Goal: Task Accomplishment & Management: Use online tool/utility

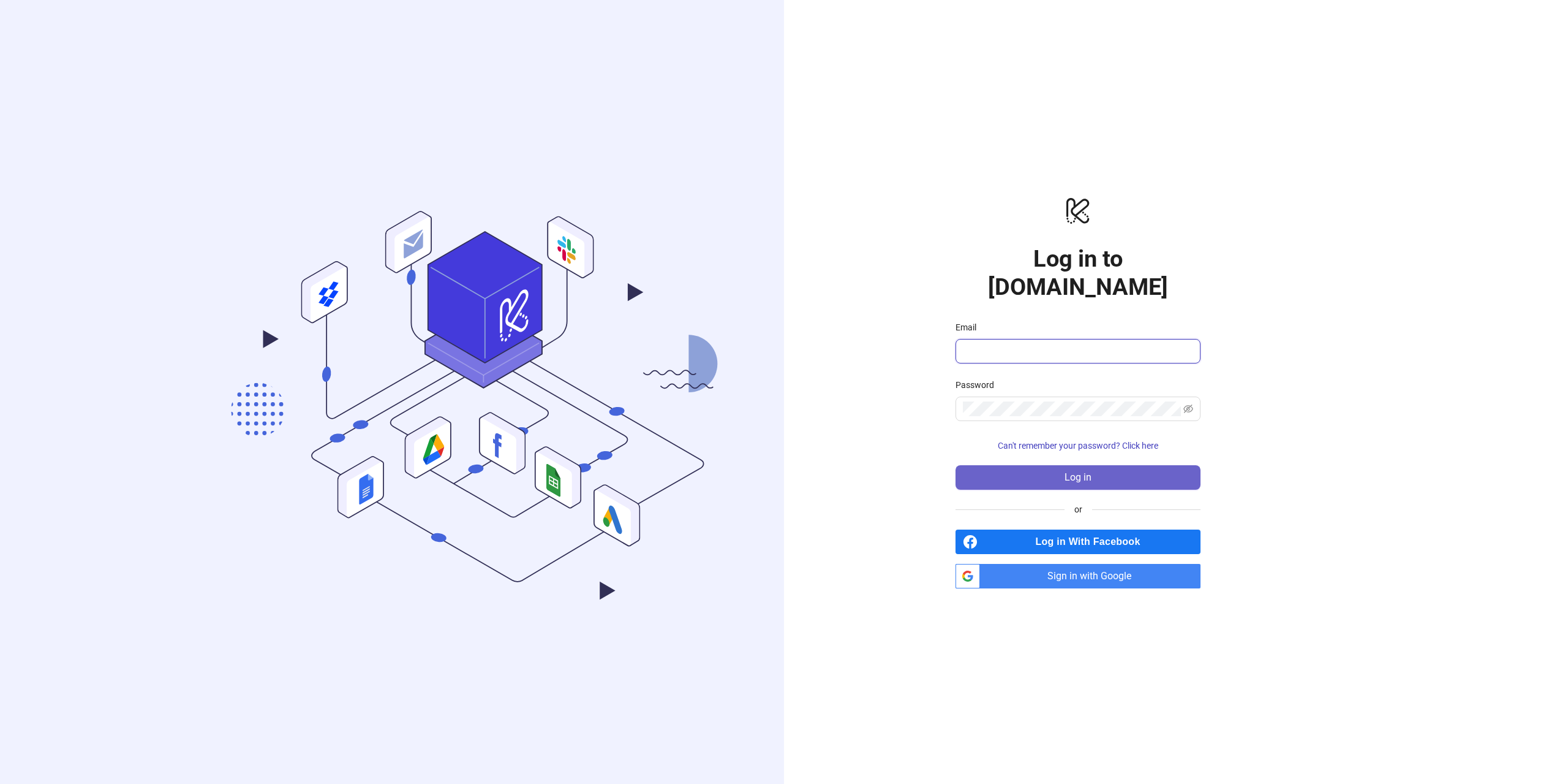
type input "**********"
click at [1060, 465] on button "Log in" at bounding box center [1078, 477] width 245 height 25
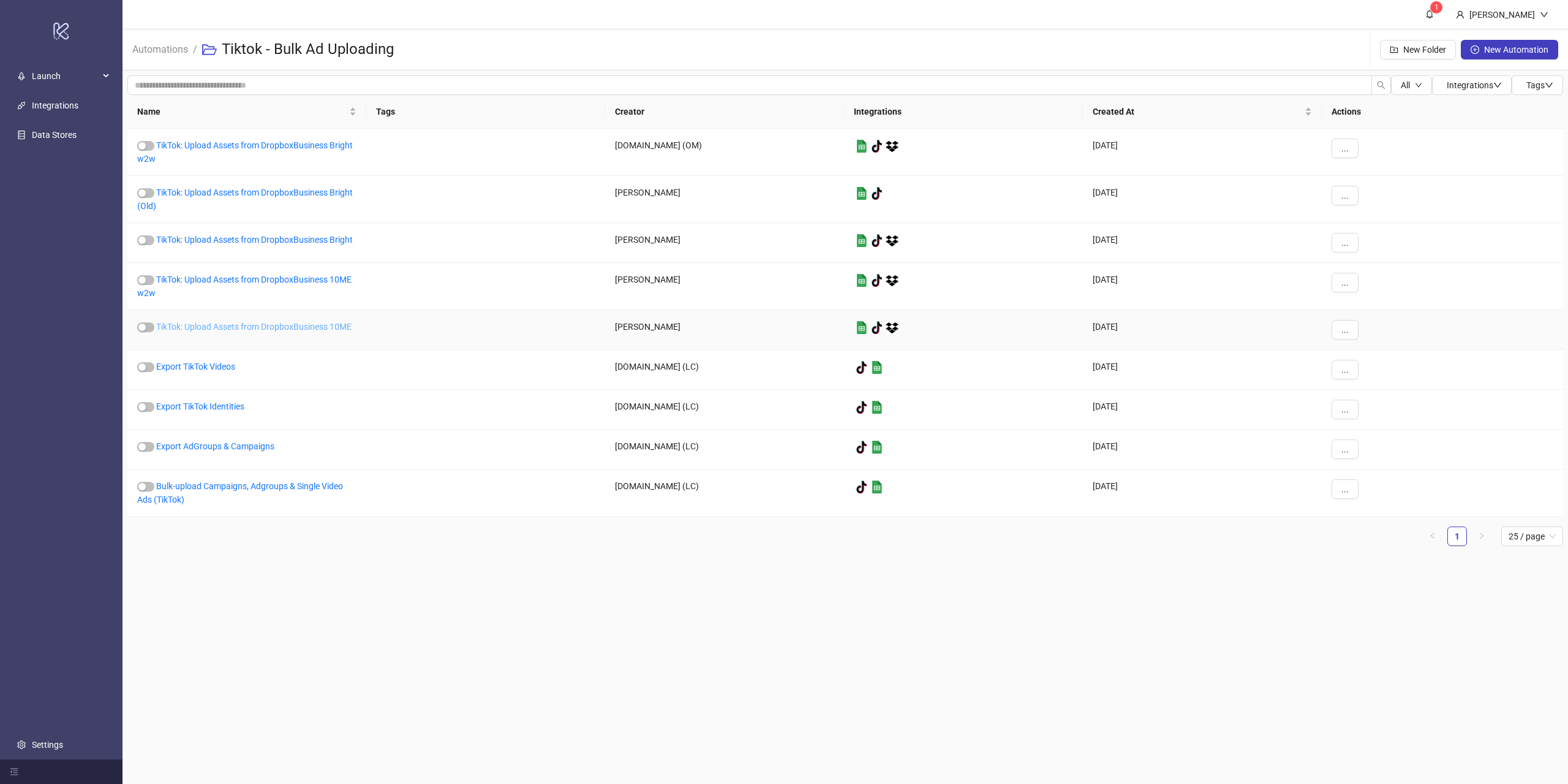
click at [286, 328] on link "TikTok: Upload Assets from DropboxBusiness 10ME" at bounding box center [254, 327] width 195 height 10
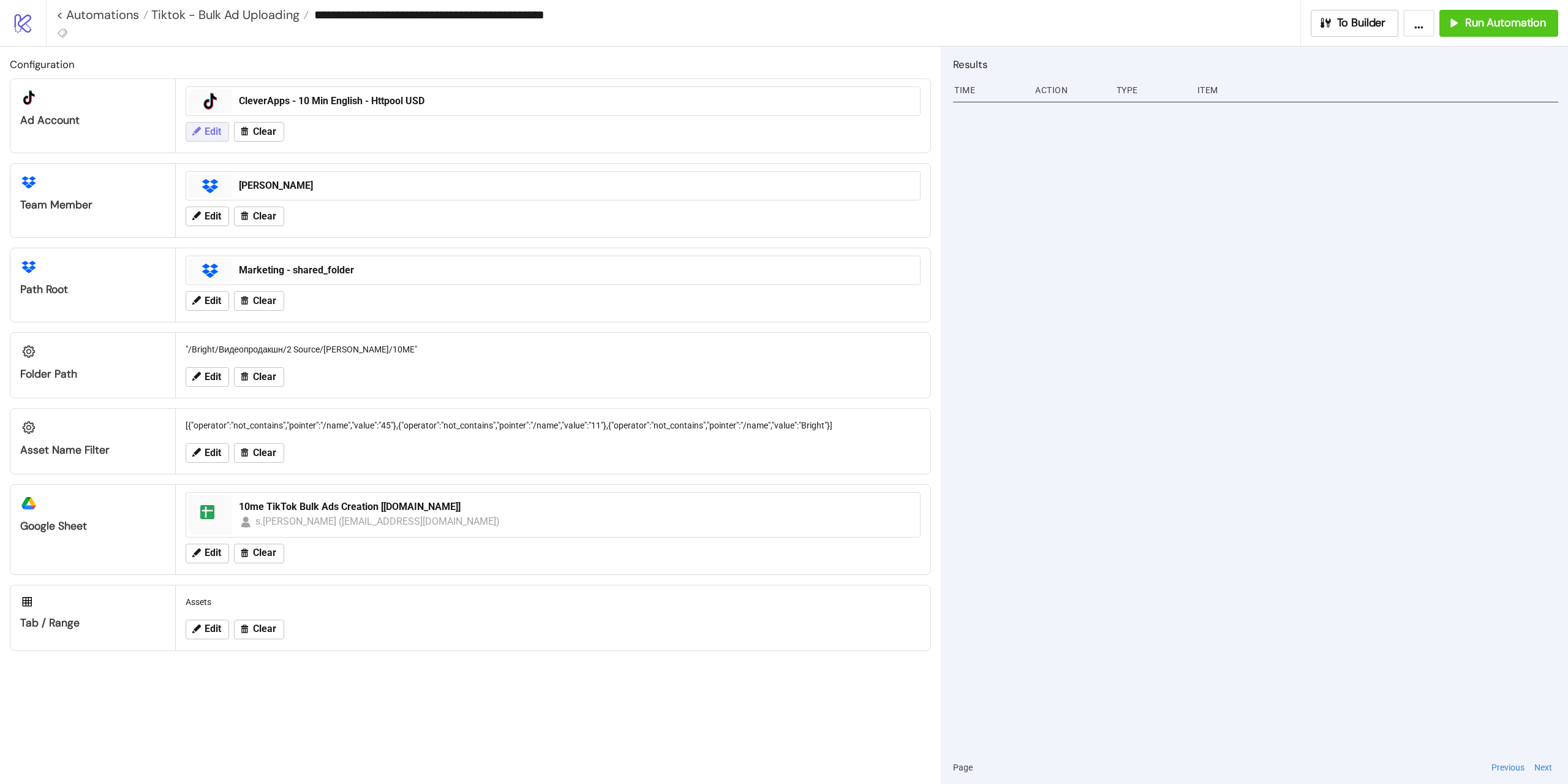
click at [205, 131] on span "Edit" at bounding box center [213, 131] width 17 height 11
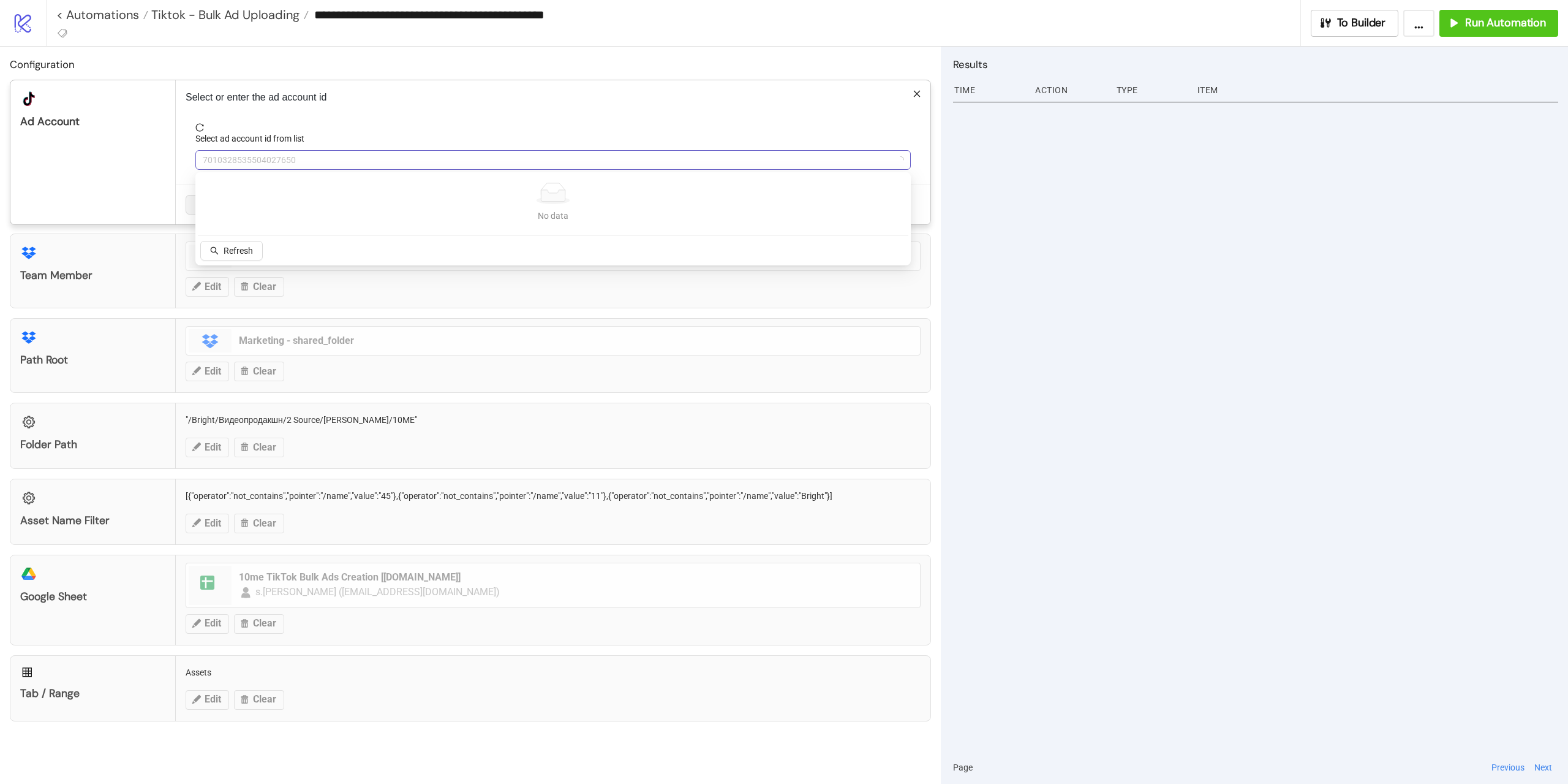
click at [313, 161] on span "7010328535504027650" at bounding box center [554, 160] width 701 height 19
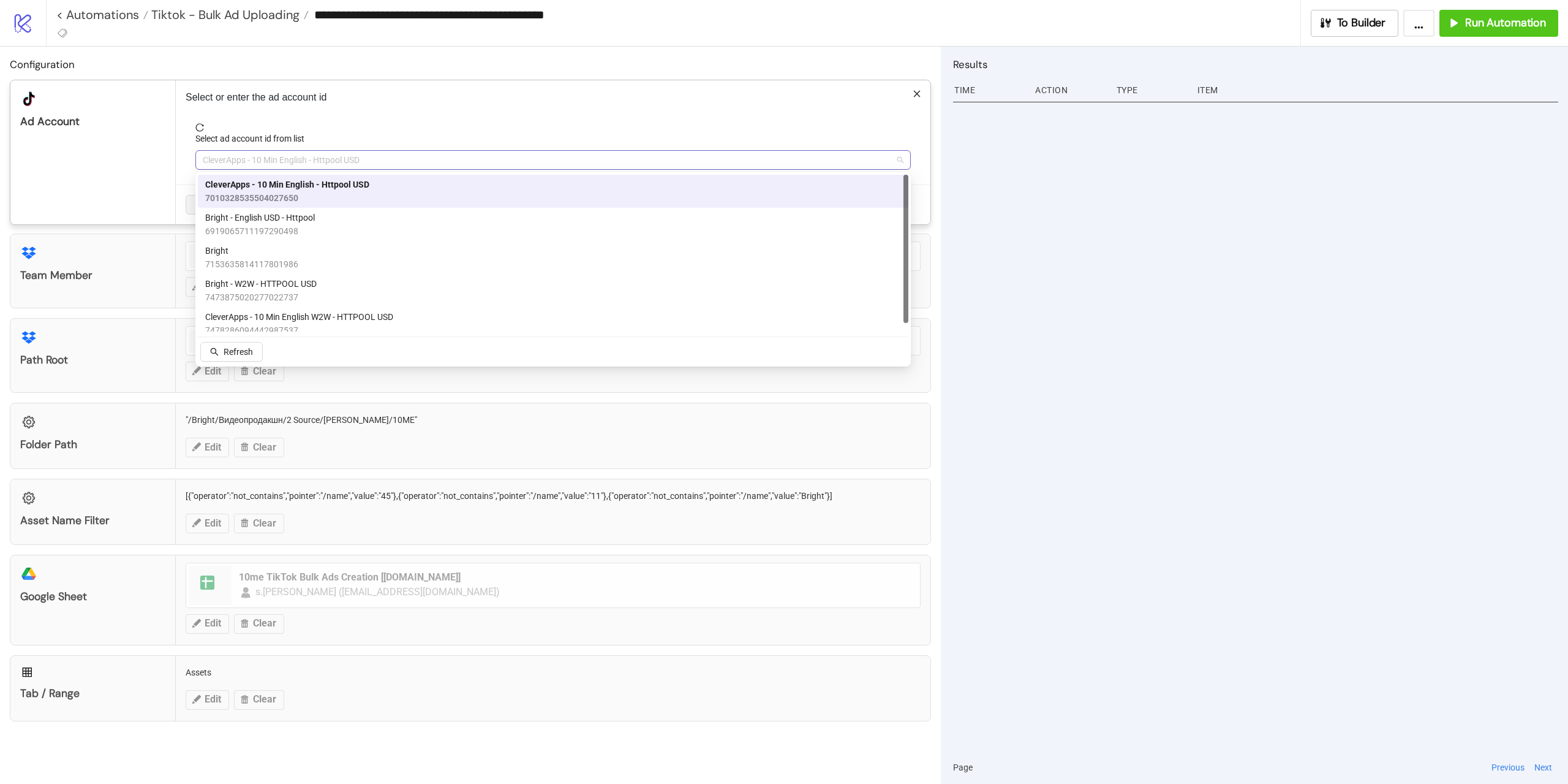
click at [298, 161] on span "CleverApps - 10 Min English - Httpool USD" at bounding box center [554, 160] width 701 height 19
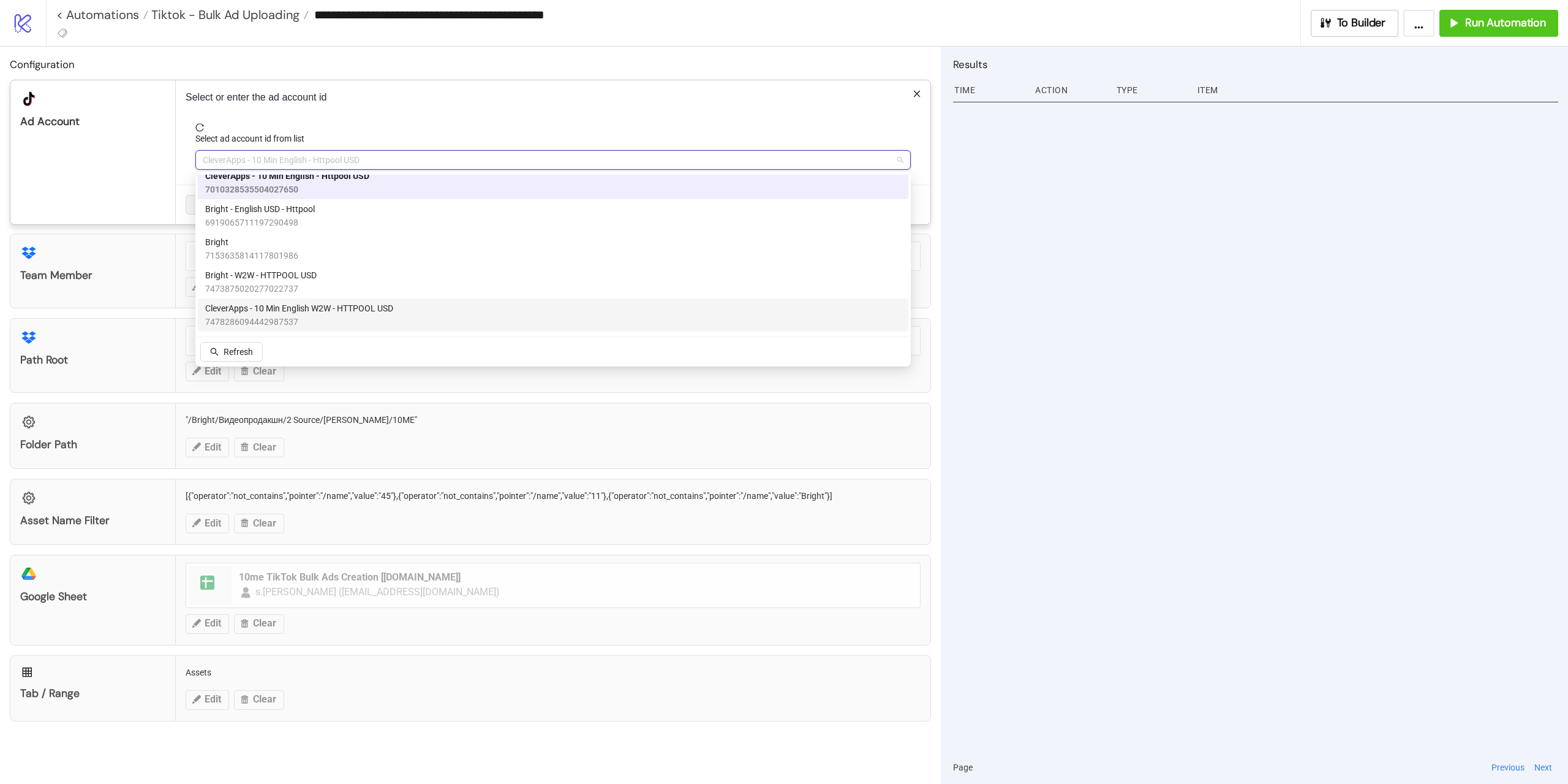
drag, startPoint x: 1015, startPoint y: 404, endPoint x: 1008, endPoint y: 400, distance: 8.1
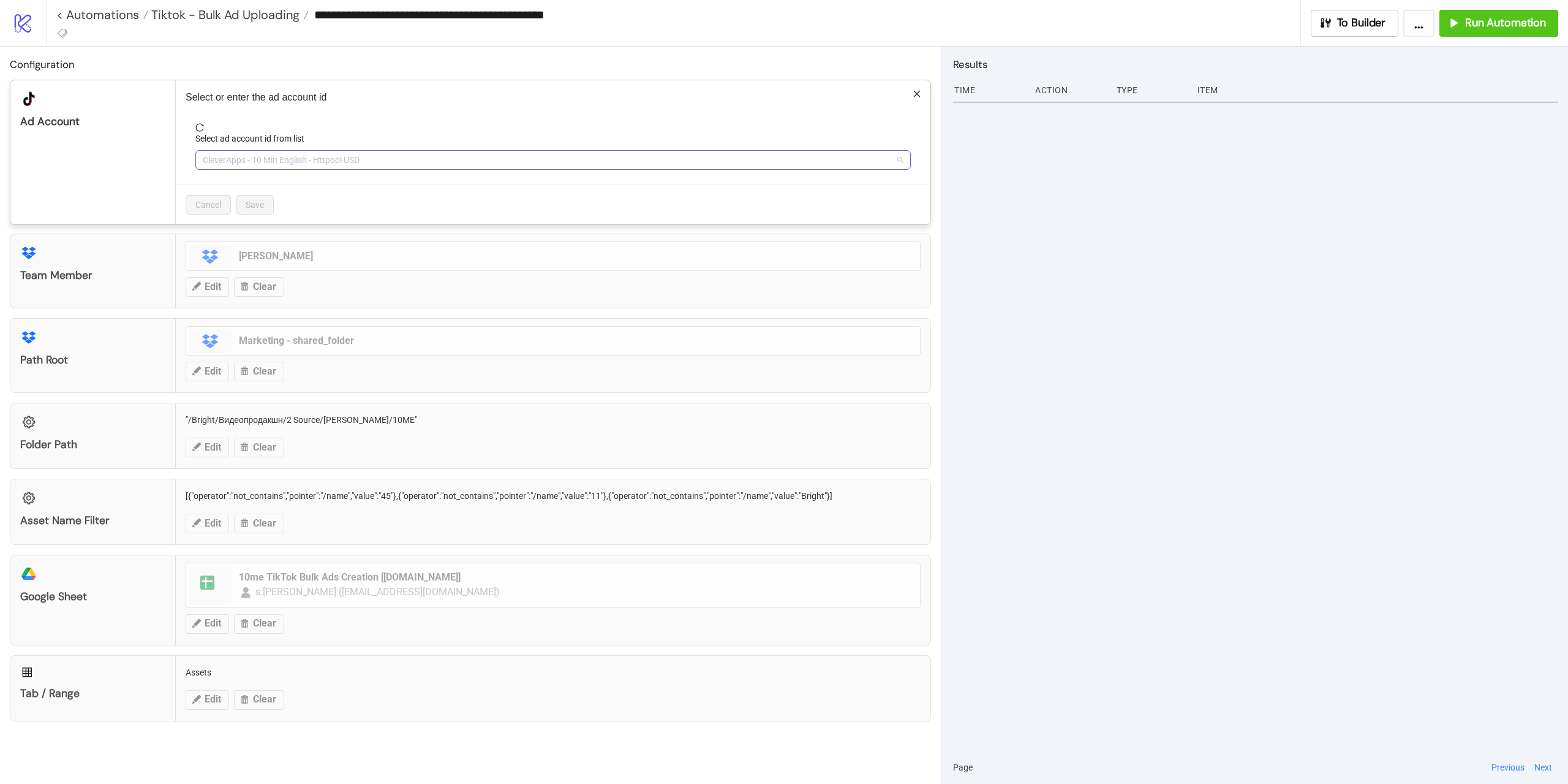
scroll to position [0, 0]
click at [376, 163] on span "CleverApps - 10 Min English - Httpool USD" at bounding box center [554, 160] width 701 height 19
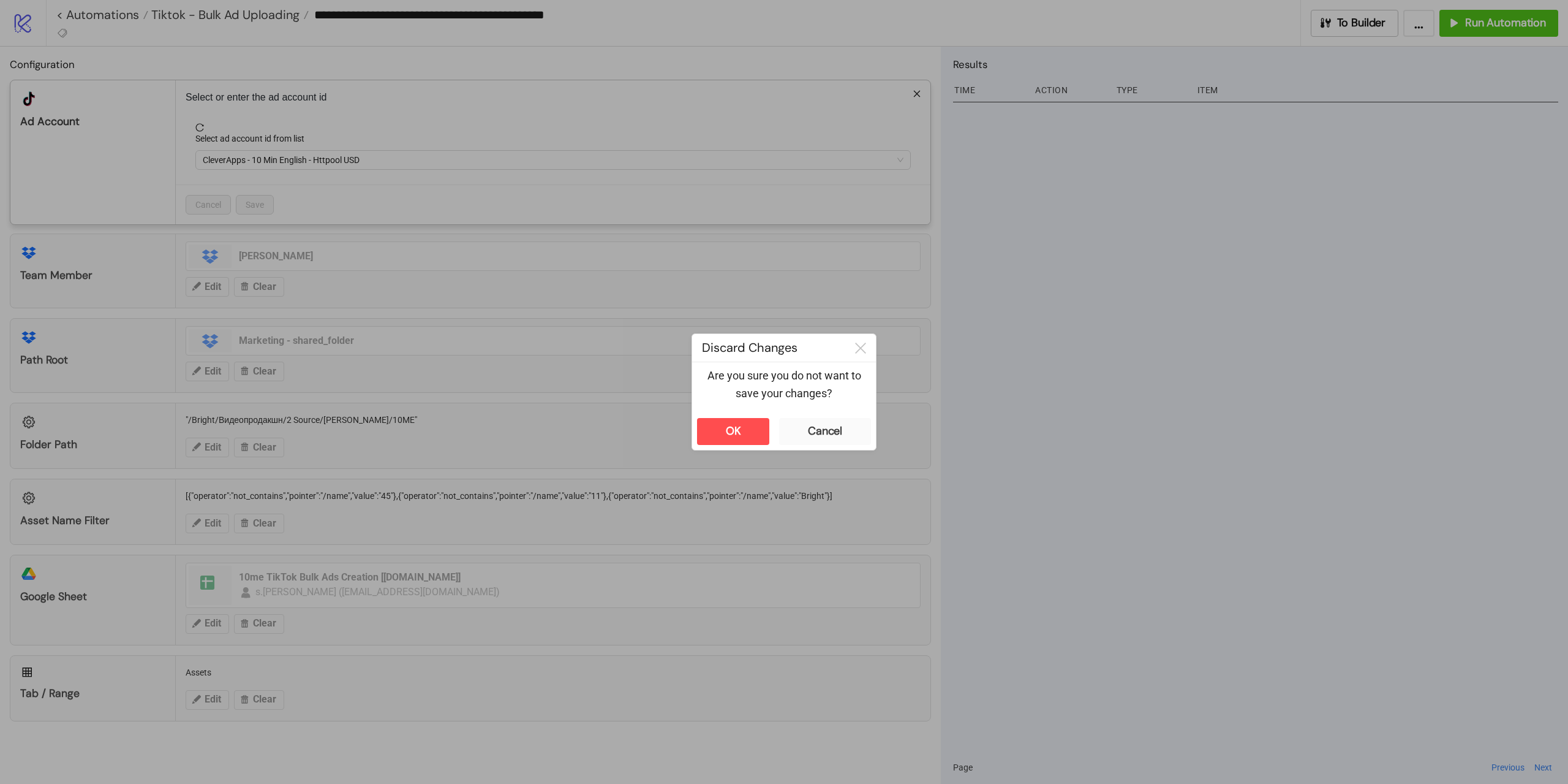
drag, startPoint x: 1164, startPoint y: 279, endPoint x: 1157, endPoint y: 282, distance: 7.6
click at [1164, 280] on div "**********" at bounding box center [784, 392] width 1568 height 784
click at [858, 341] on div at bounding box center [860, 348] width 31 height 28
click at [862, 346] on icon at bounding box center [860, 348] width 11 height 11
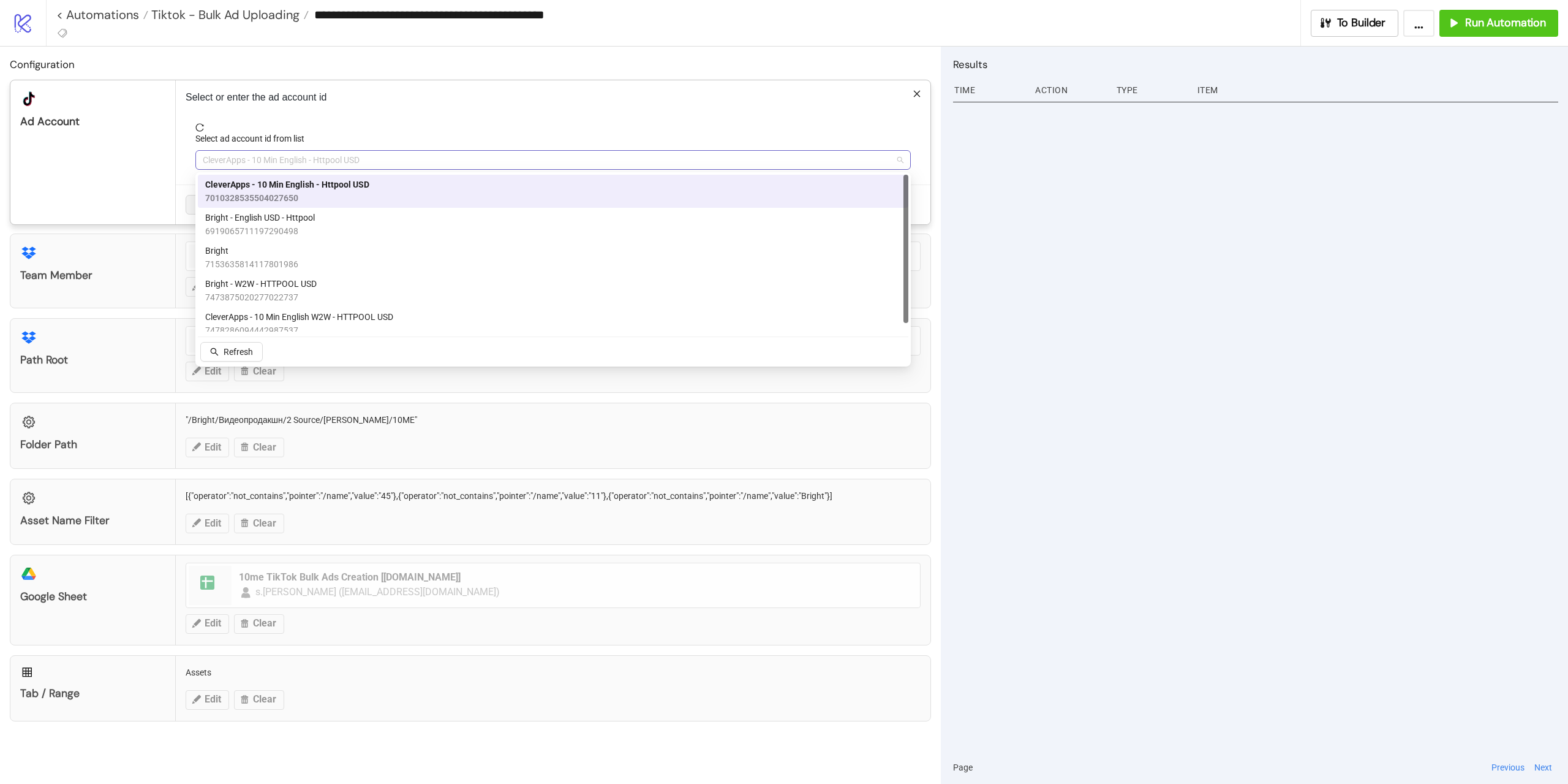
click at [250, 163] on span "CleverApps - 10 Min English - Httpool USD" at bounding box center [554, 160] width 701 height 19
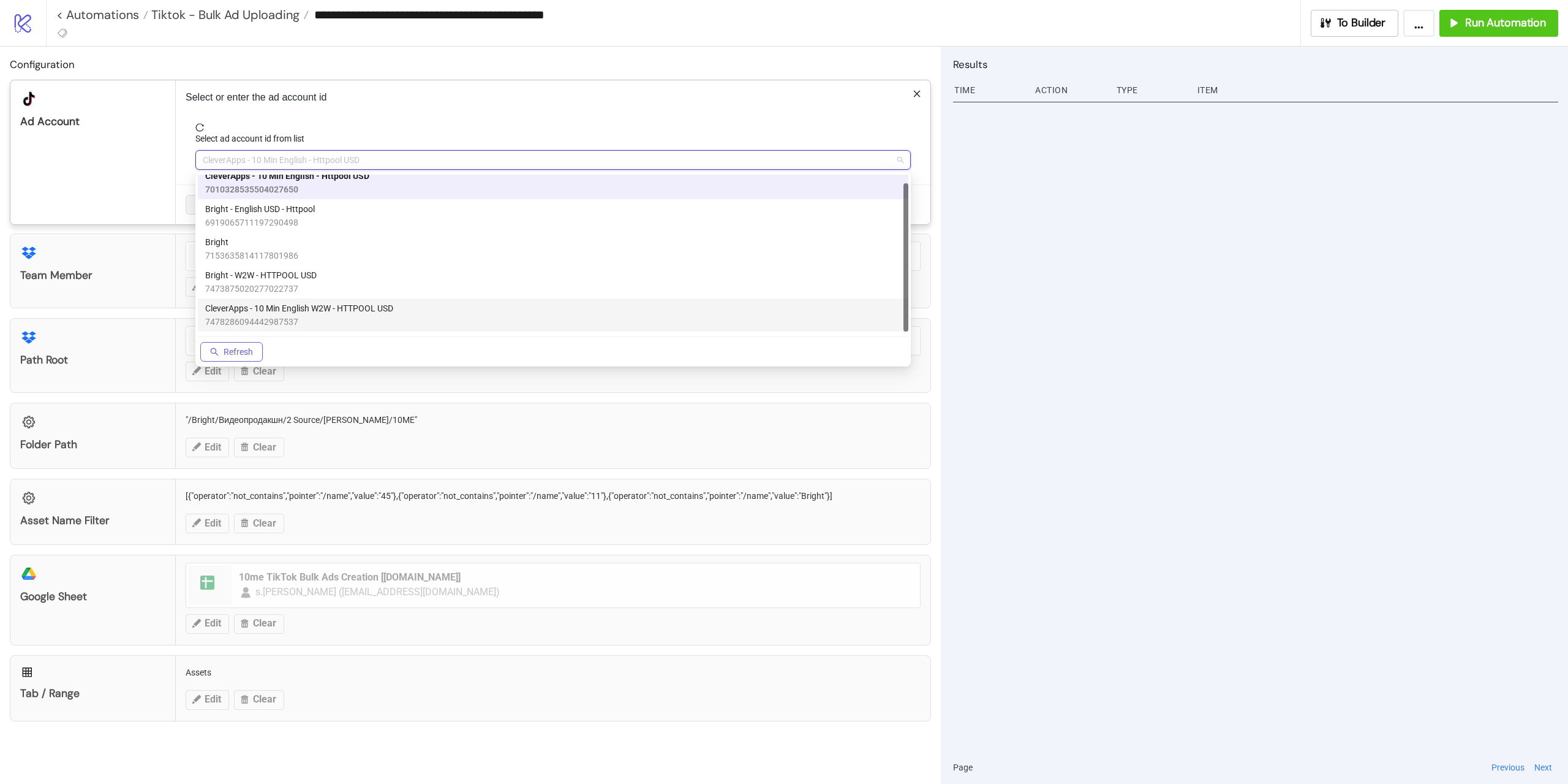
click at [228, 353] on span "Refresh" at bounding box center [238, 352] width 30 height 10
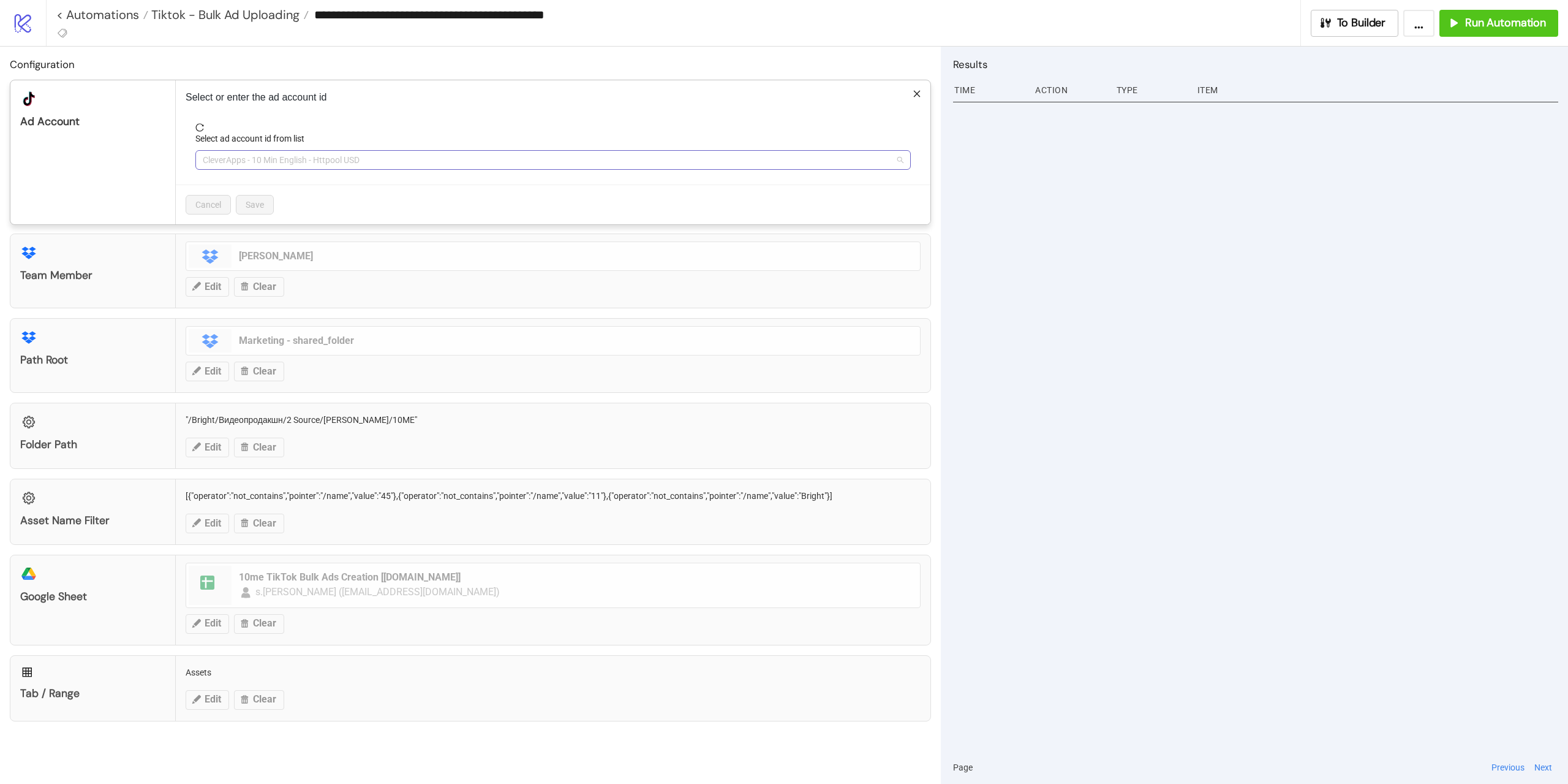
click at [313, 156] on span "CleverApps - 10 Min English - Httpool USD" at bounding box center [554, 160] width 701 height 19
click at [1108, 303] on div at bounding box center [1256, 425] width 606 height 652
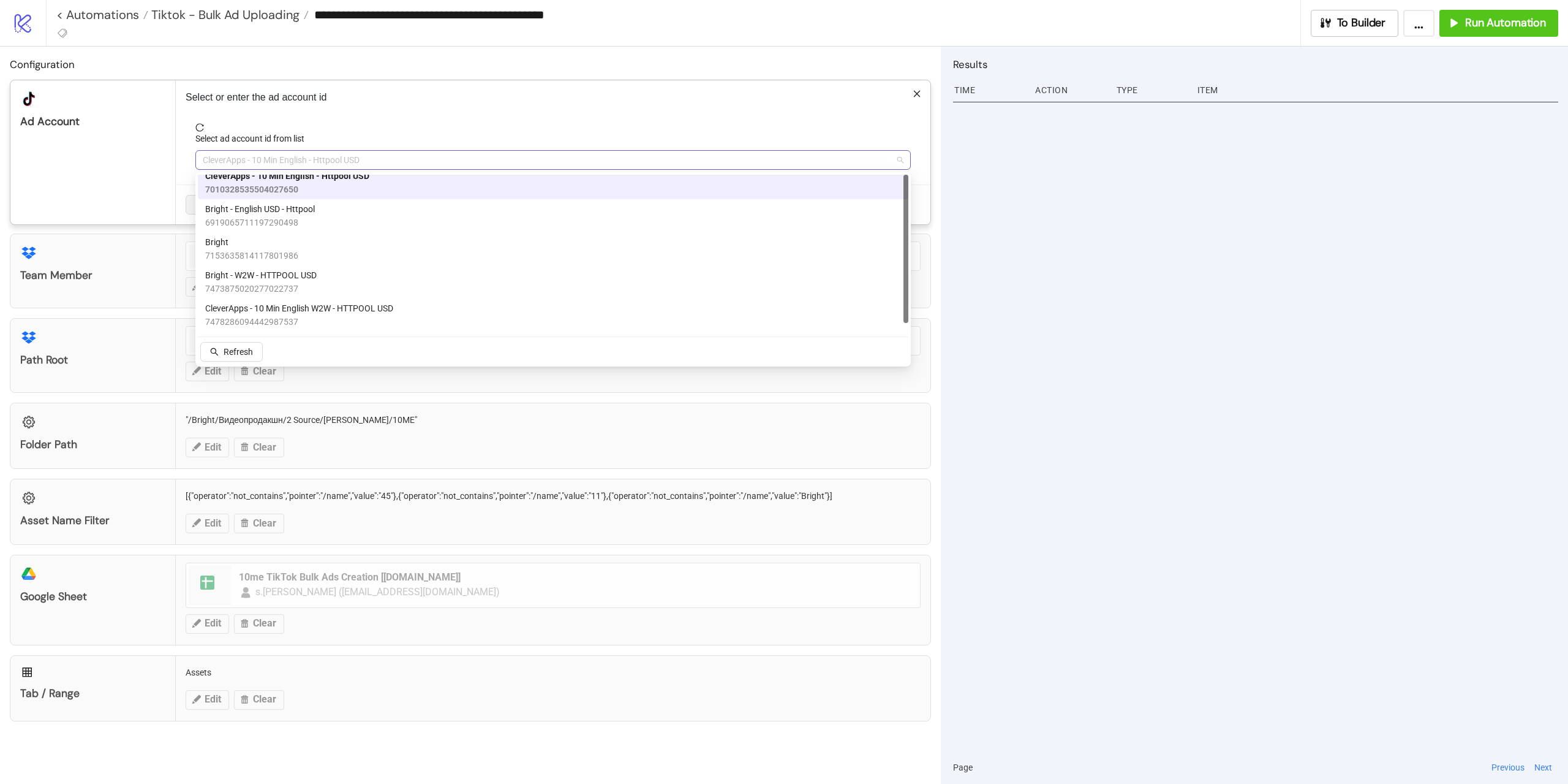
click at [323, 164] on span "CleverApps - 10 Min English - Httpool USD" at bounding box center [554, 160] width 701 height 19
drag, startPoint x: 281, startPoint y: 162, endPoint x: 229, endPoint y: 160, distance: 52.0
drag, startPoint x: 229, startPoint y: 160, endPoint x: 204, endPoint y: 160, distance: 25.0
click at [204, 160] on span "CleverApps - 10 Min English - Httpool USD" at bounding box center [554, 160] width 701 height 19
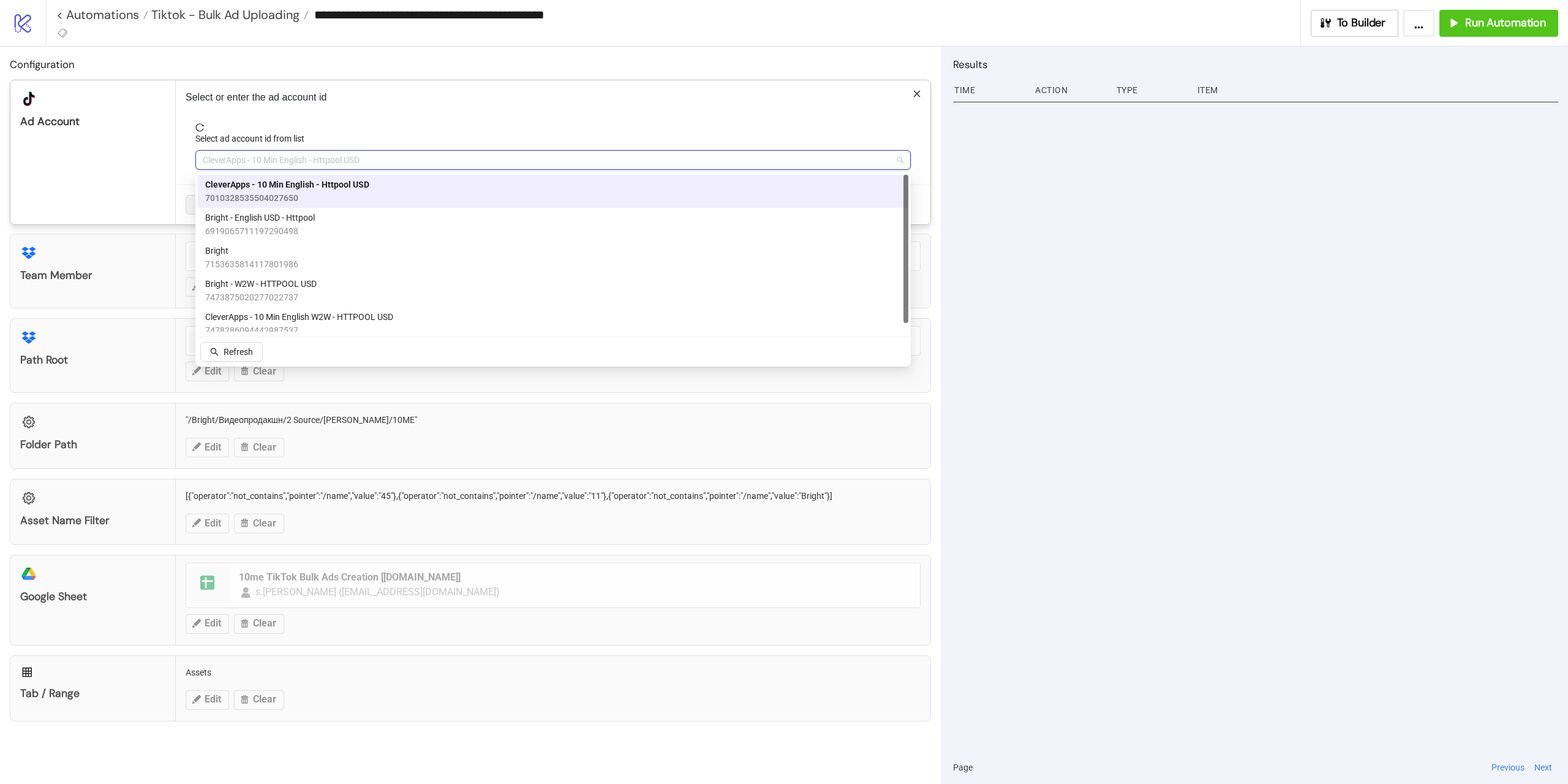
click at [204, 160] on span "CleverApps - 10 Min English - Httpool USD" at bounding box center [554, 160] width 701 height 19
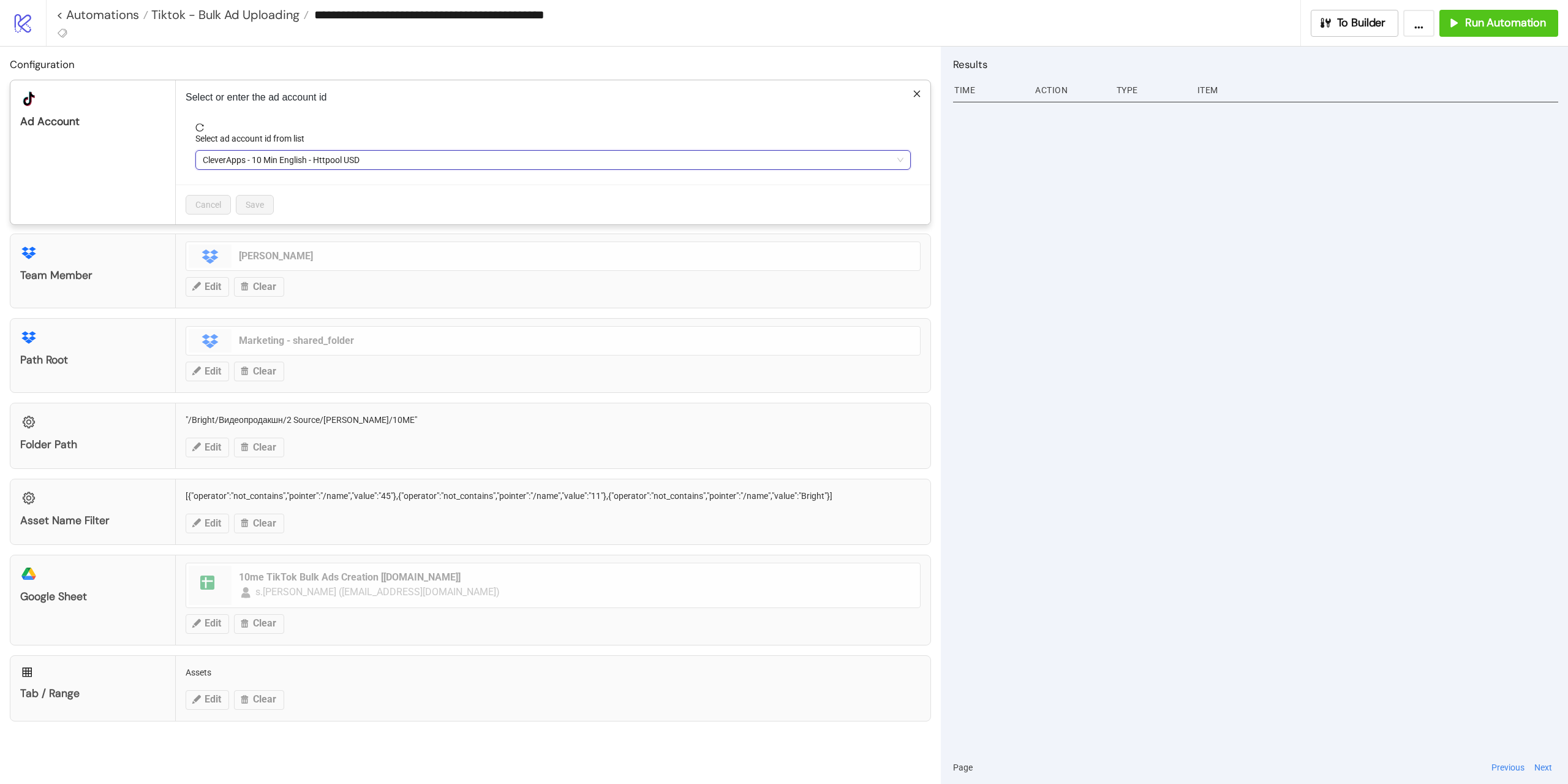
click at [204, 157] on span "CleverApps - 10 Min English - Httpool USD" at bounding box center [554, 160] width 701 height 19
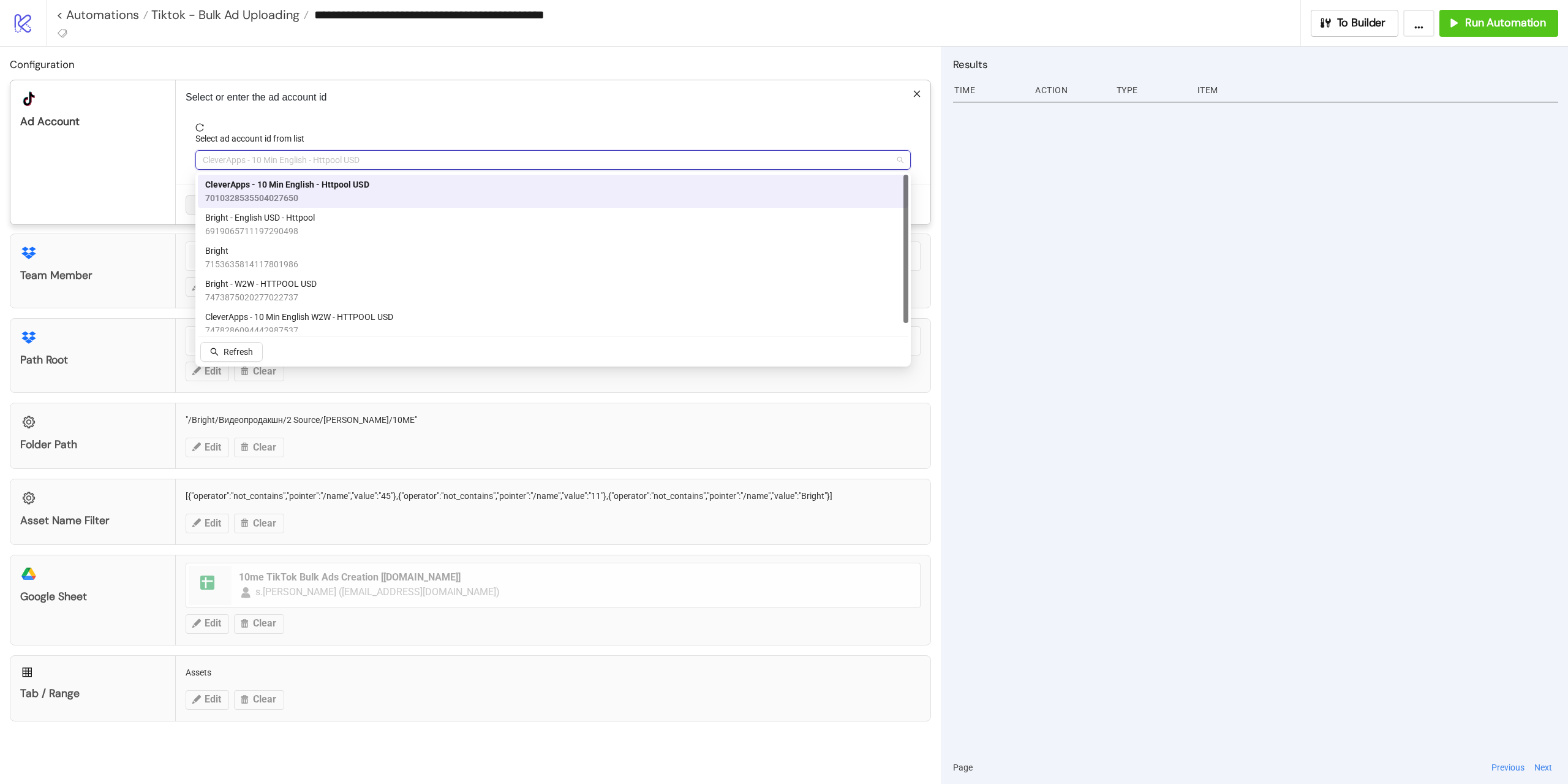
paste input "**********"
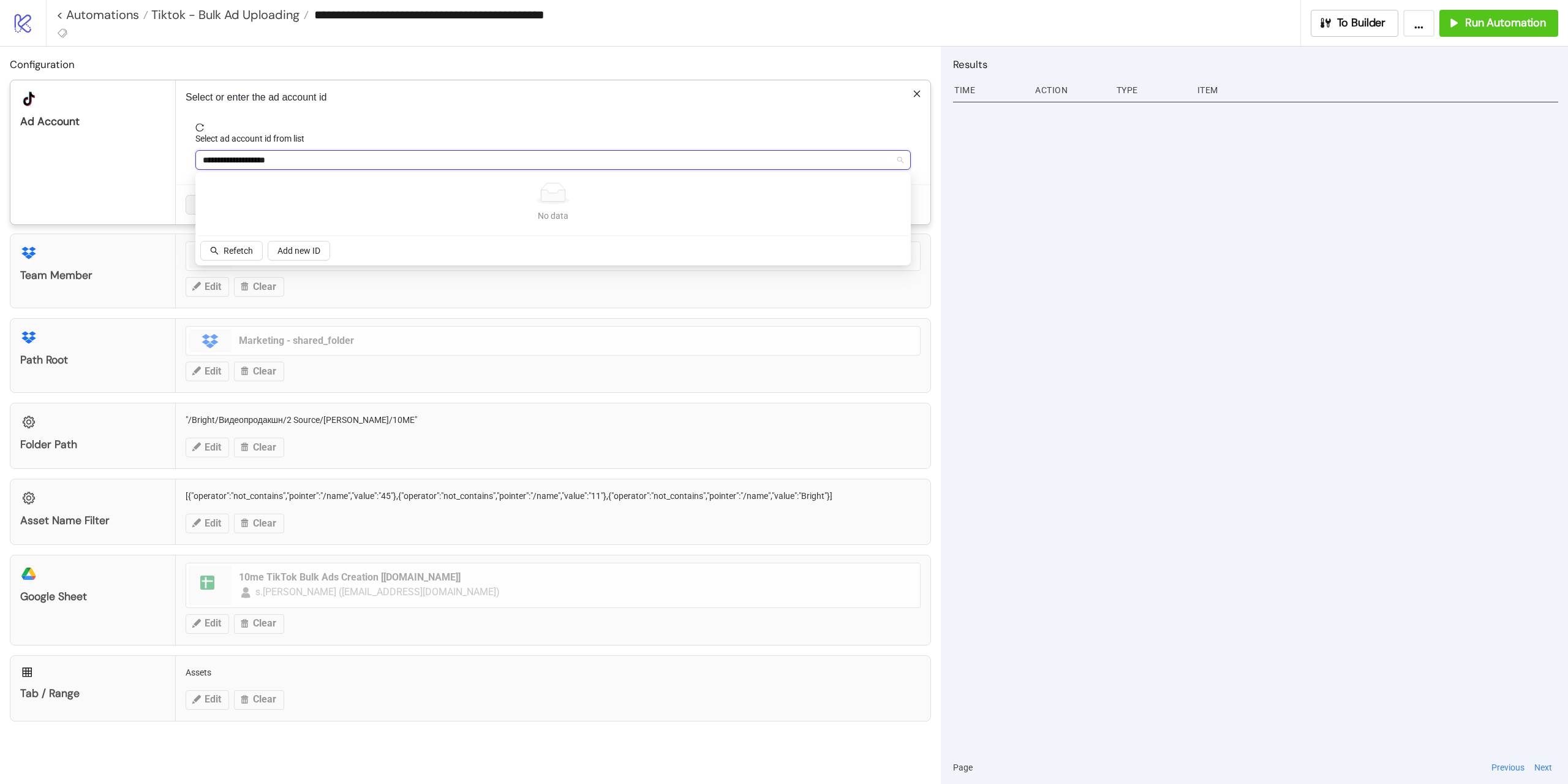
type input "**********"
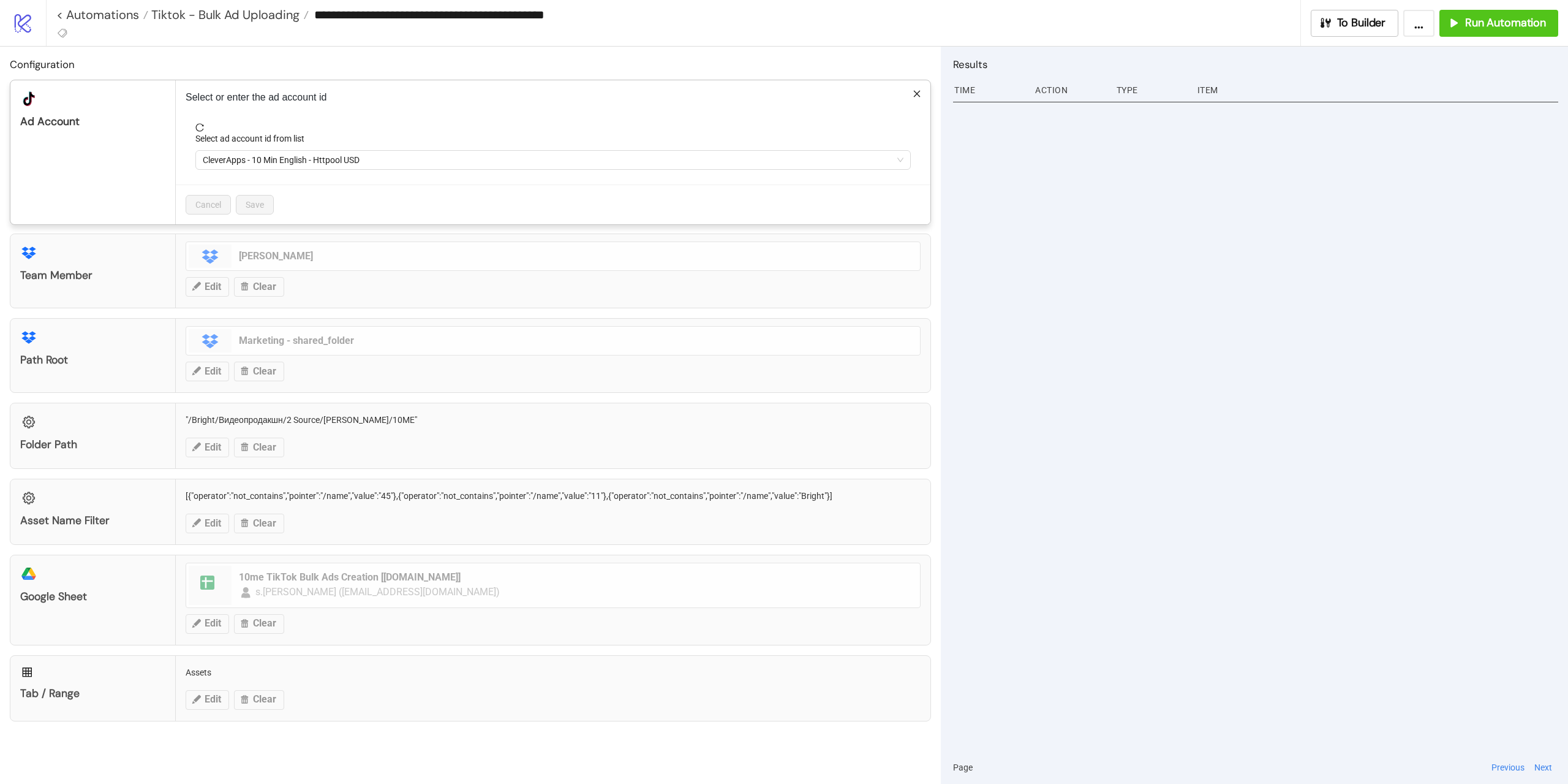
click at [393, 119] on div "Select or enter the ad account id Select ad account id from list CleverApps - 1…" at bounding box center [554, 152] width 754 height 144
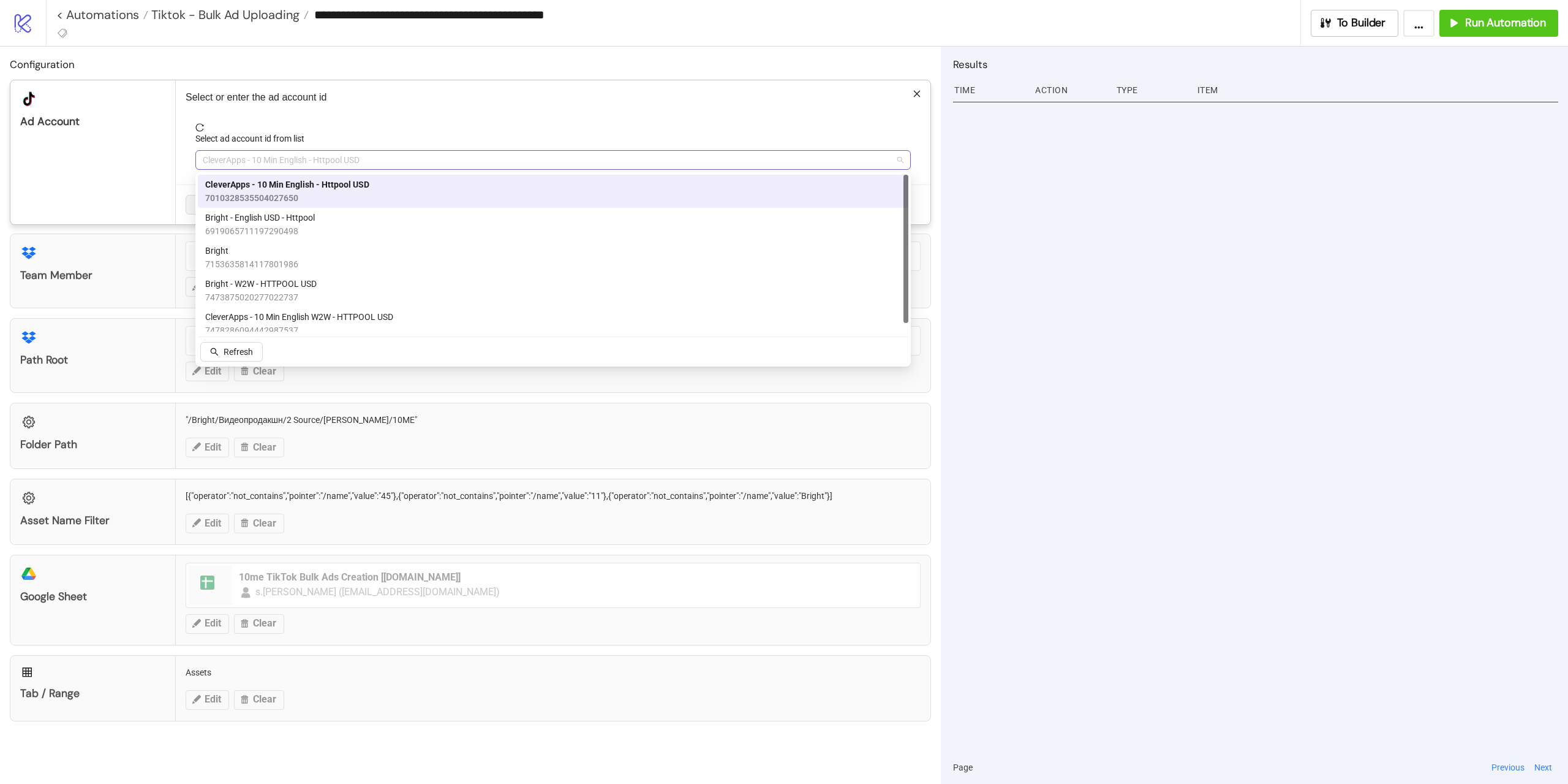
click at [322, 159] on span "CleverApps - 10 Min English - Httpool USD" at bounding box center [554, 160] width 701 height 19
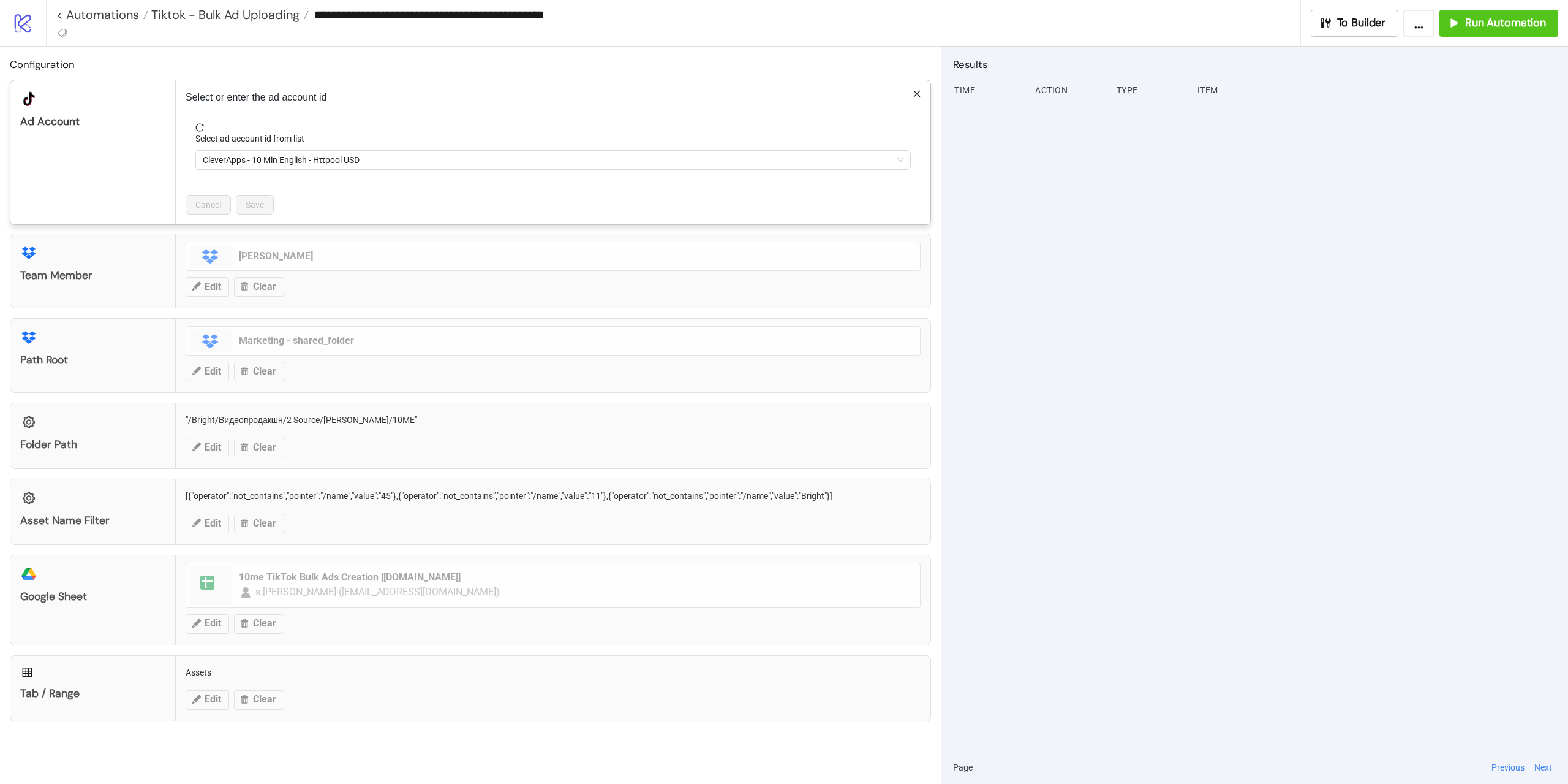
click at [1124, 424] on div at bounding box center [1256, 425] width 606 height 652
click at [1173, 222] on div "**********" at bounding box center [784, 392] width 1568 height 784
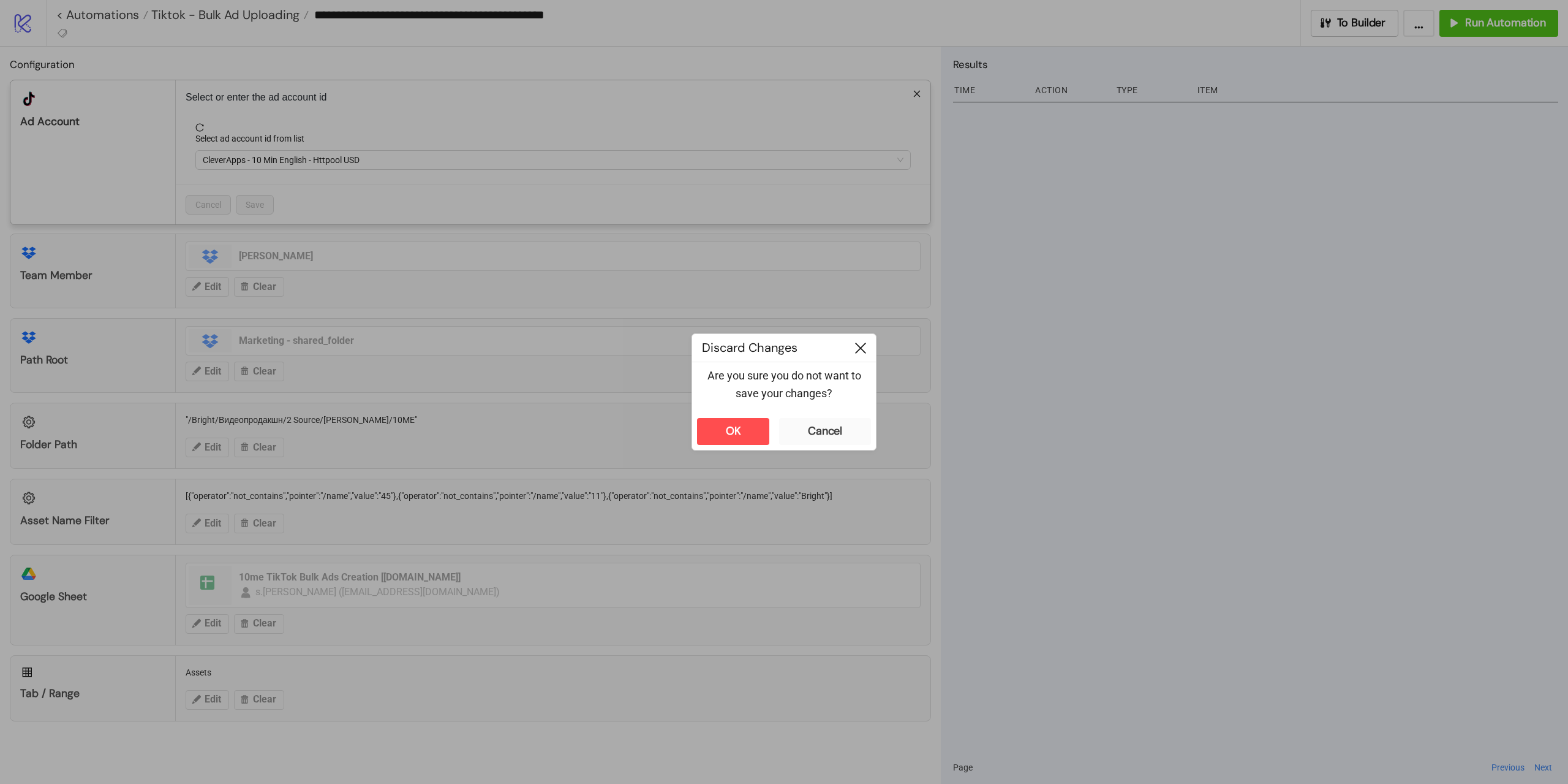
click at [856, 346] on icon at bounding box center [860, 348] width 11 height 11
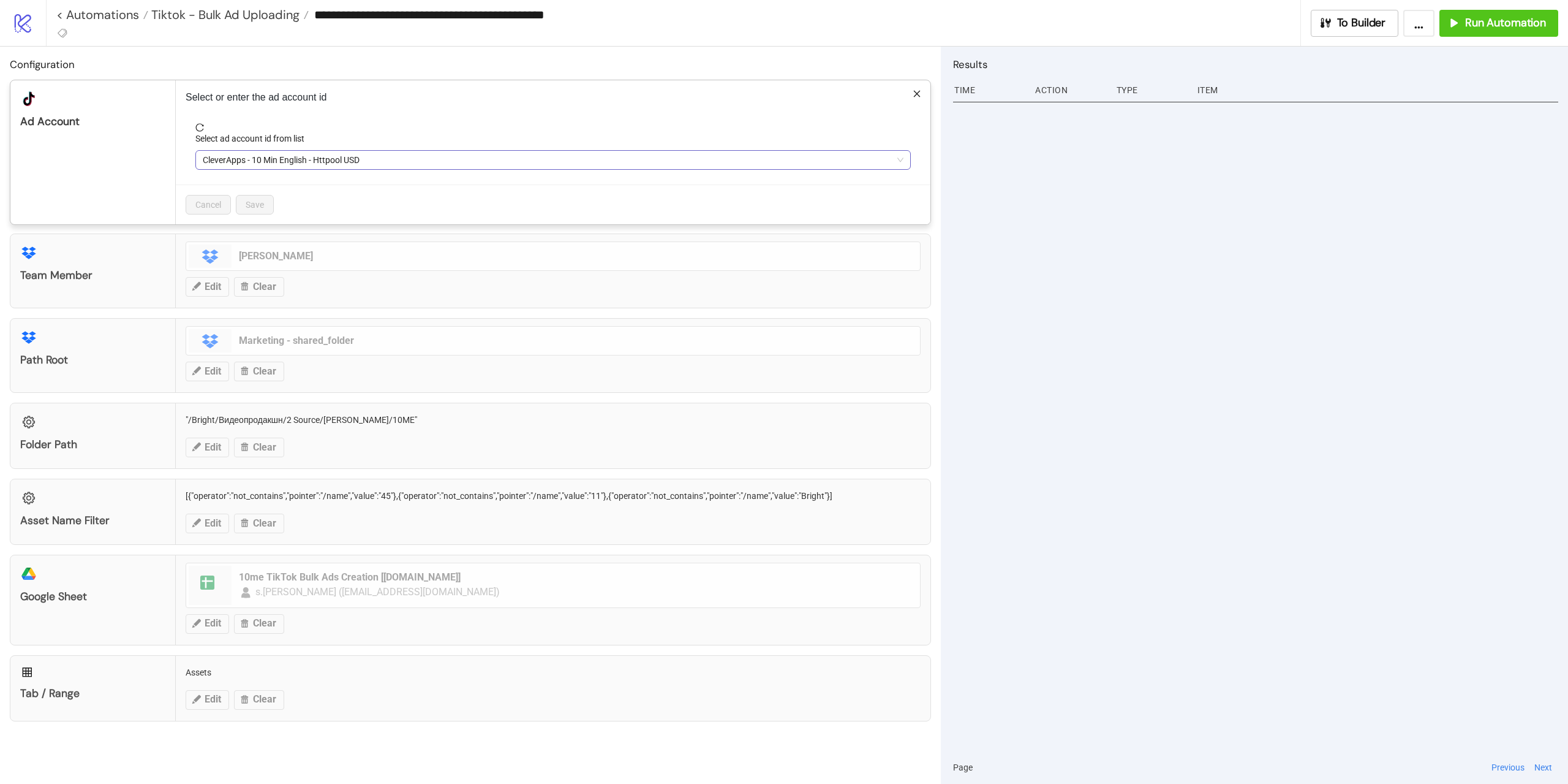
scroll to position [0, 0]
click at [331, 160] on span "CleverApps - 10 Min English - Httpool USD" at bounding box center [554, 160] width 701 height 19
drag, startPoint x: 318, startPoint y: 155, endPoint x: 260, endPoint y: 163, distance: 58.5
click at [260, 163] on span "CleverApps - 10 Min English - Httpool USD" at bounding box center [554, 160] width 701 height 19
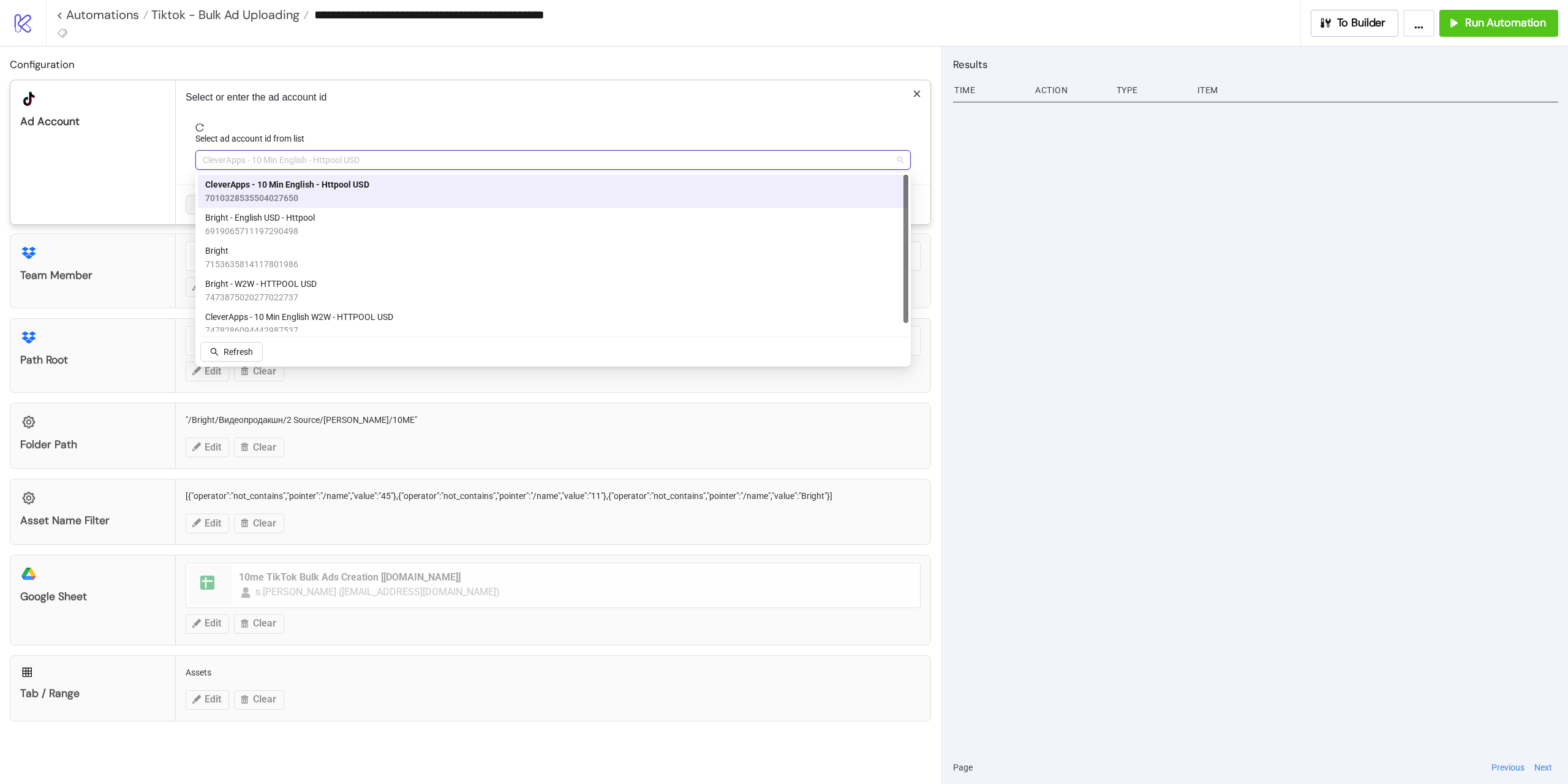
paste input "**********"
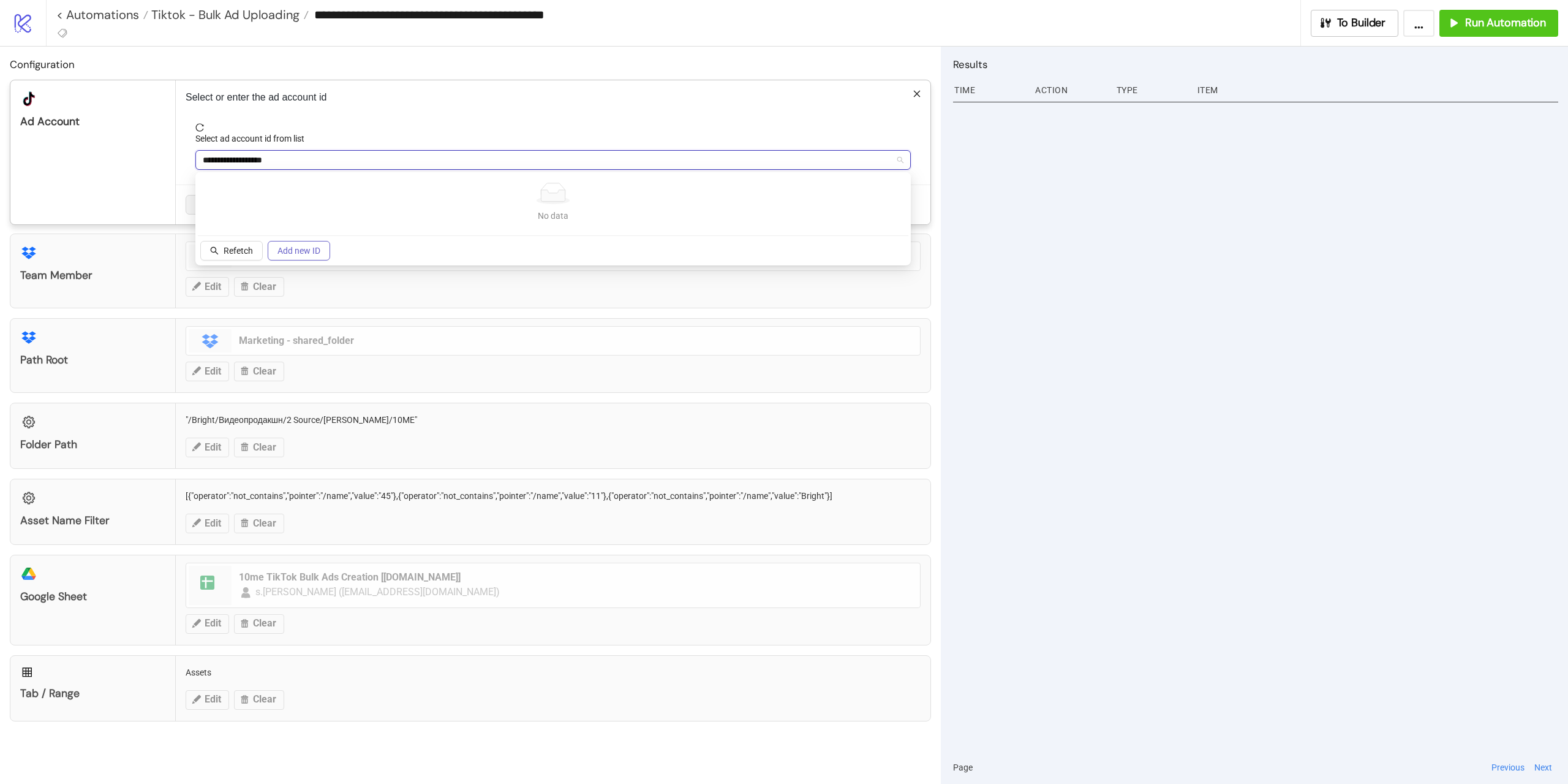
type input "**********"
click at [295, 246] on span "Add new ID" at bounding box center [299, 250] width 43 height 10
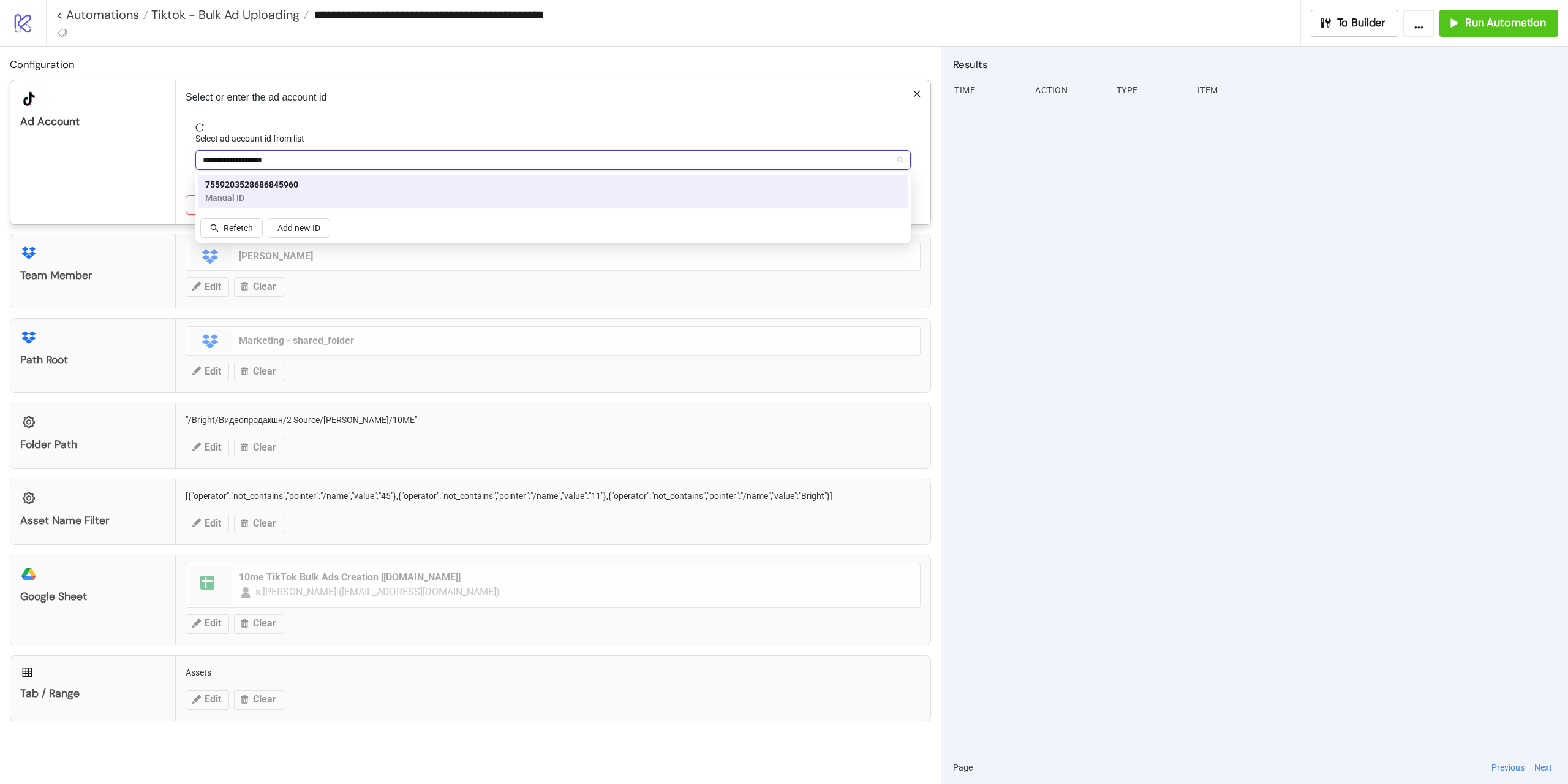
click at [262, 191] on span "Manual ID" at bounding box center [251, 198] width 94 height 14
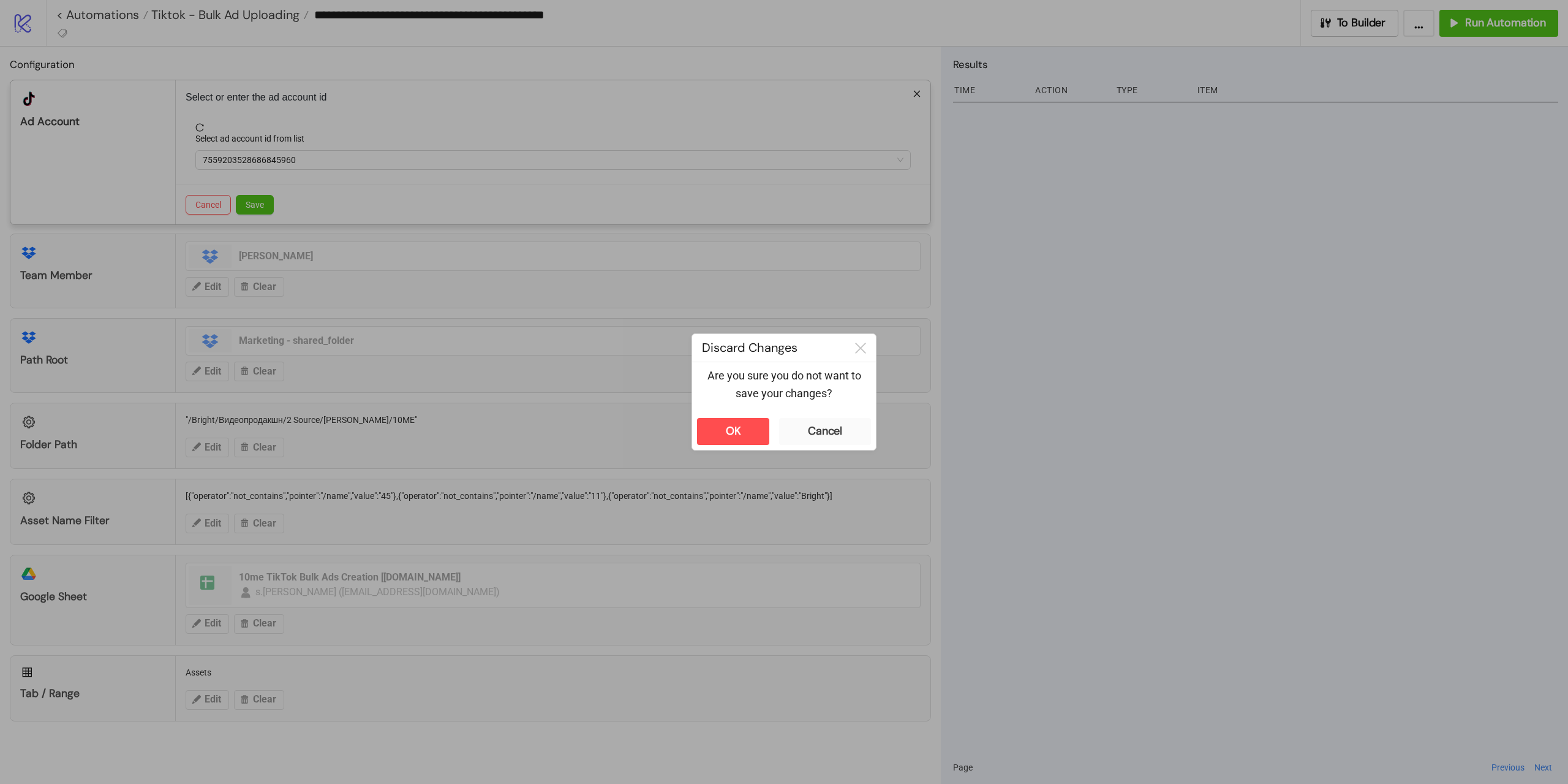
drag, startPoint x: 746, startPoint y: 240, endPoint x: 738, endPoint y: 240, distance: 8.0
click at [855, 345] on div at bounding box center [860, 348] width 31 height 28
click at [859, 347] on icon at bounding box center [860, 348] width 11 height 11
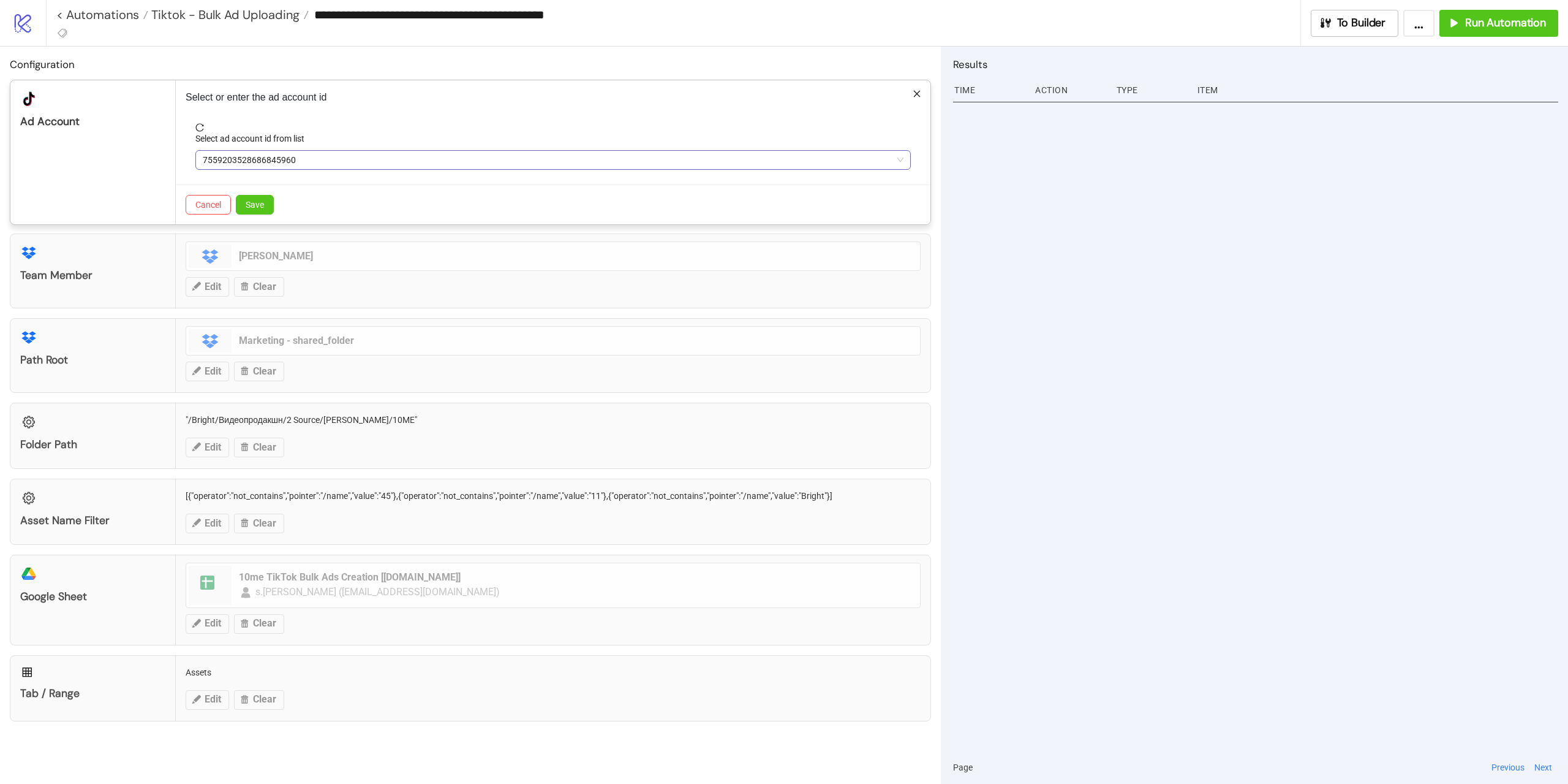
click at [332, 157] on span "7559203528686845960" at bounding box center [554, 160] width 701 height 19
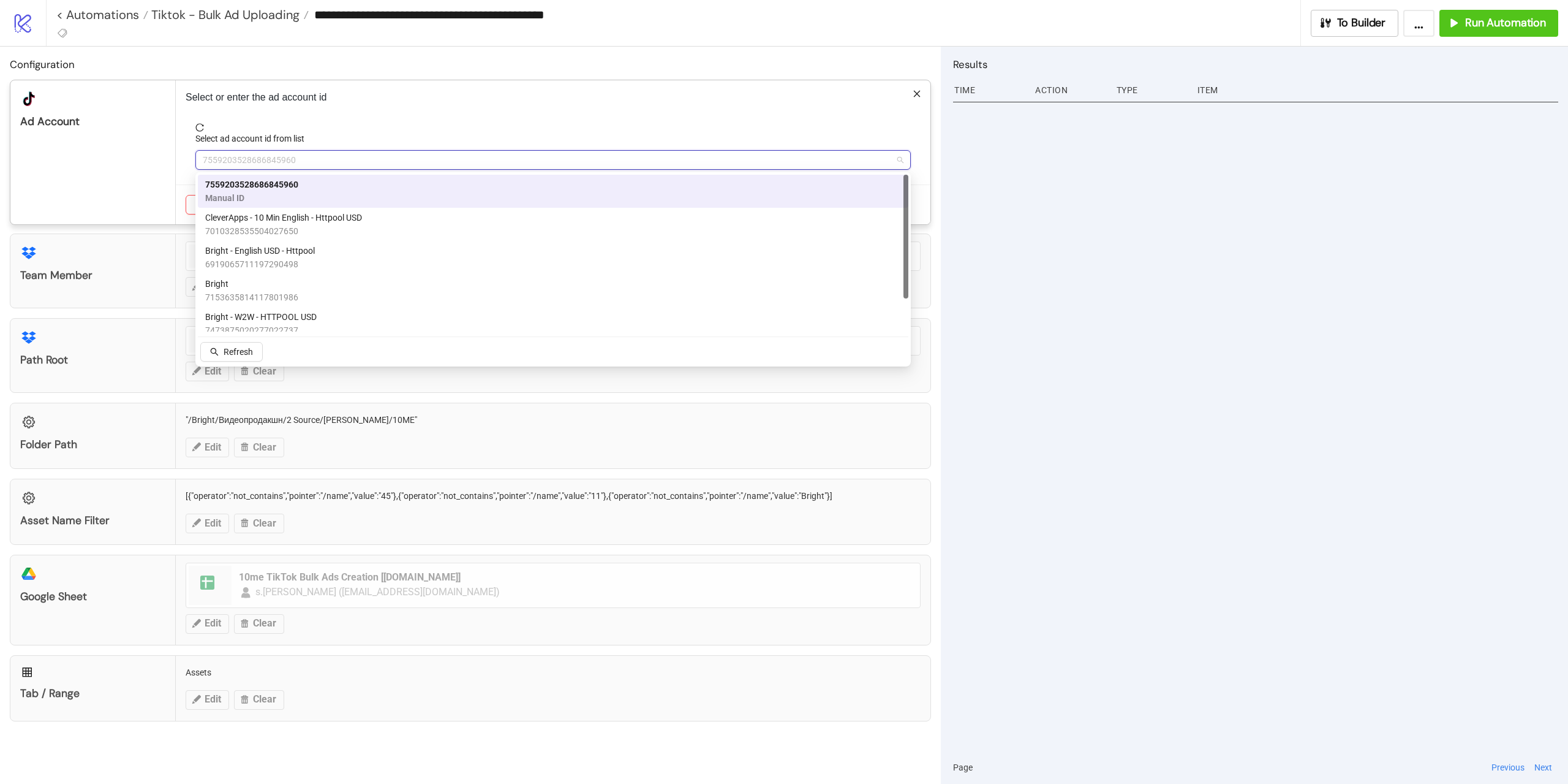
click at [255, 187] on span "7559203528686845960" at bounding box center [251, 184] width 94 height 14
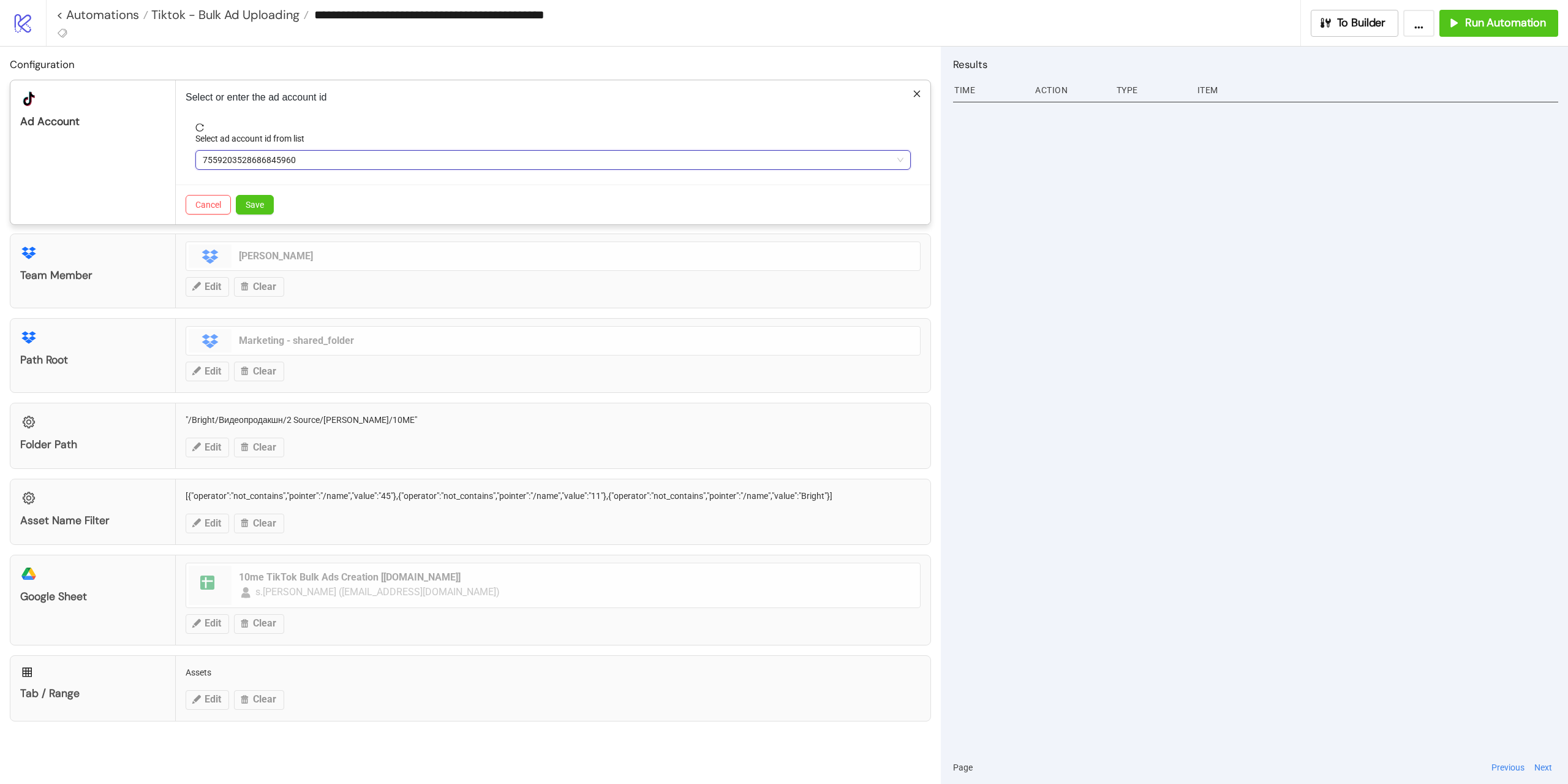
click at [253, 162] on span "7559203528686845960" at bounding box center [554, 160] width 701 height 19
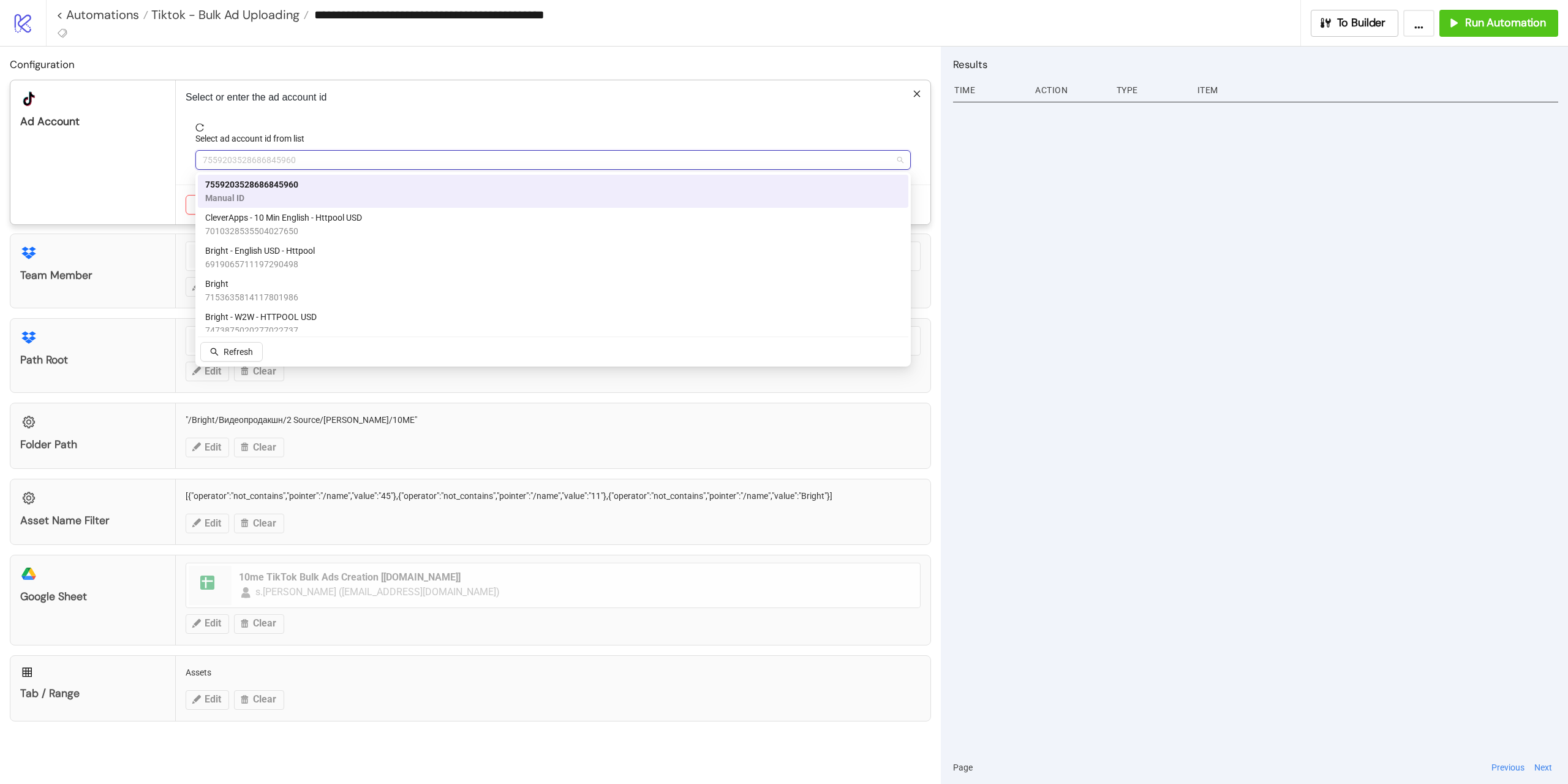
click at [218, 198] on span "Manual ID" at bounding box center [251, 198] width 94 height 14
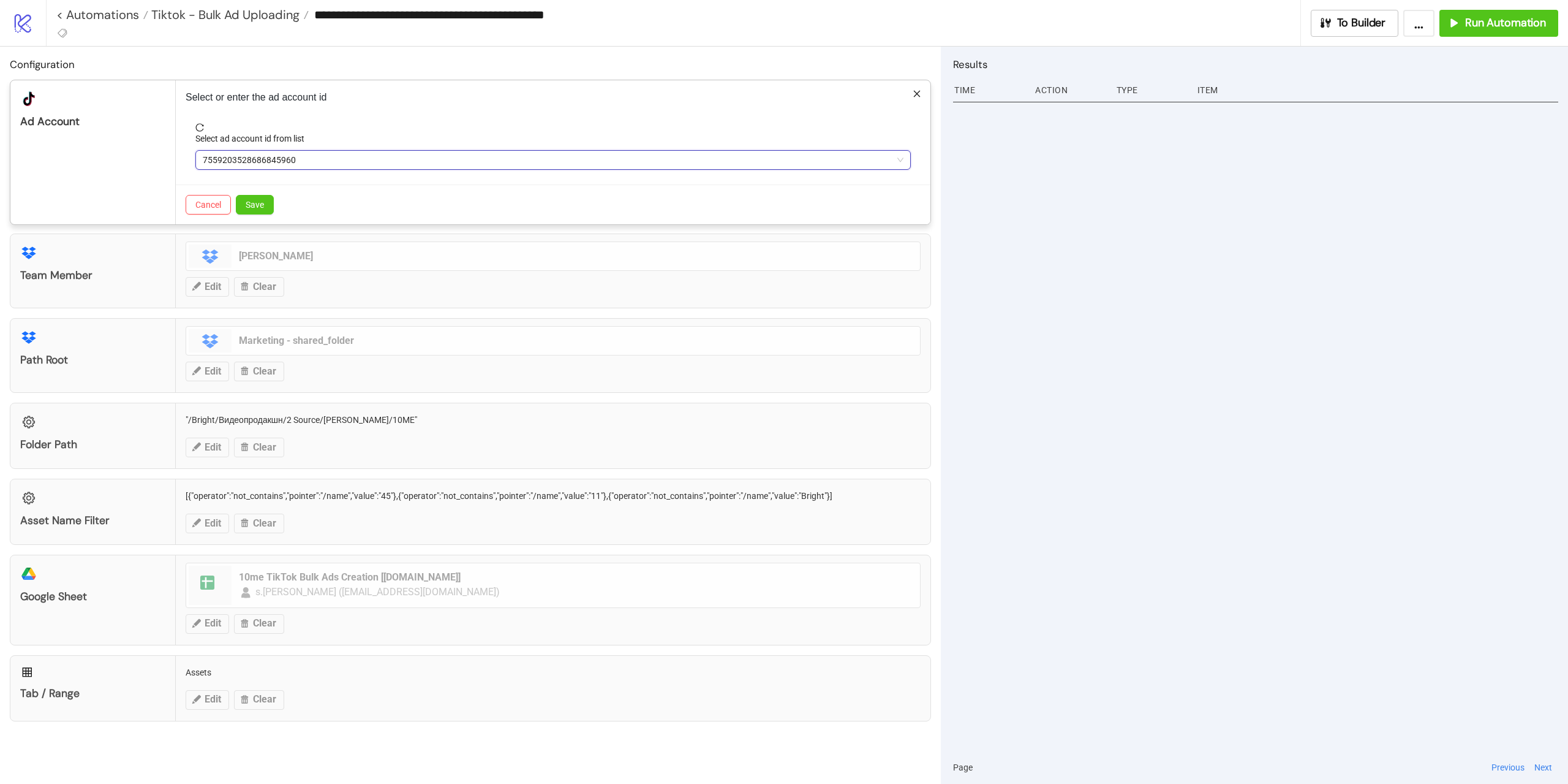
click at [218, 158] on span "7559203528686845960" at bounding box center [554, 160] width 701 height 19
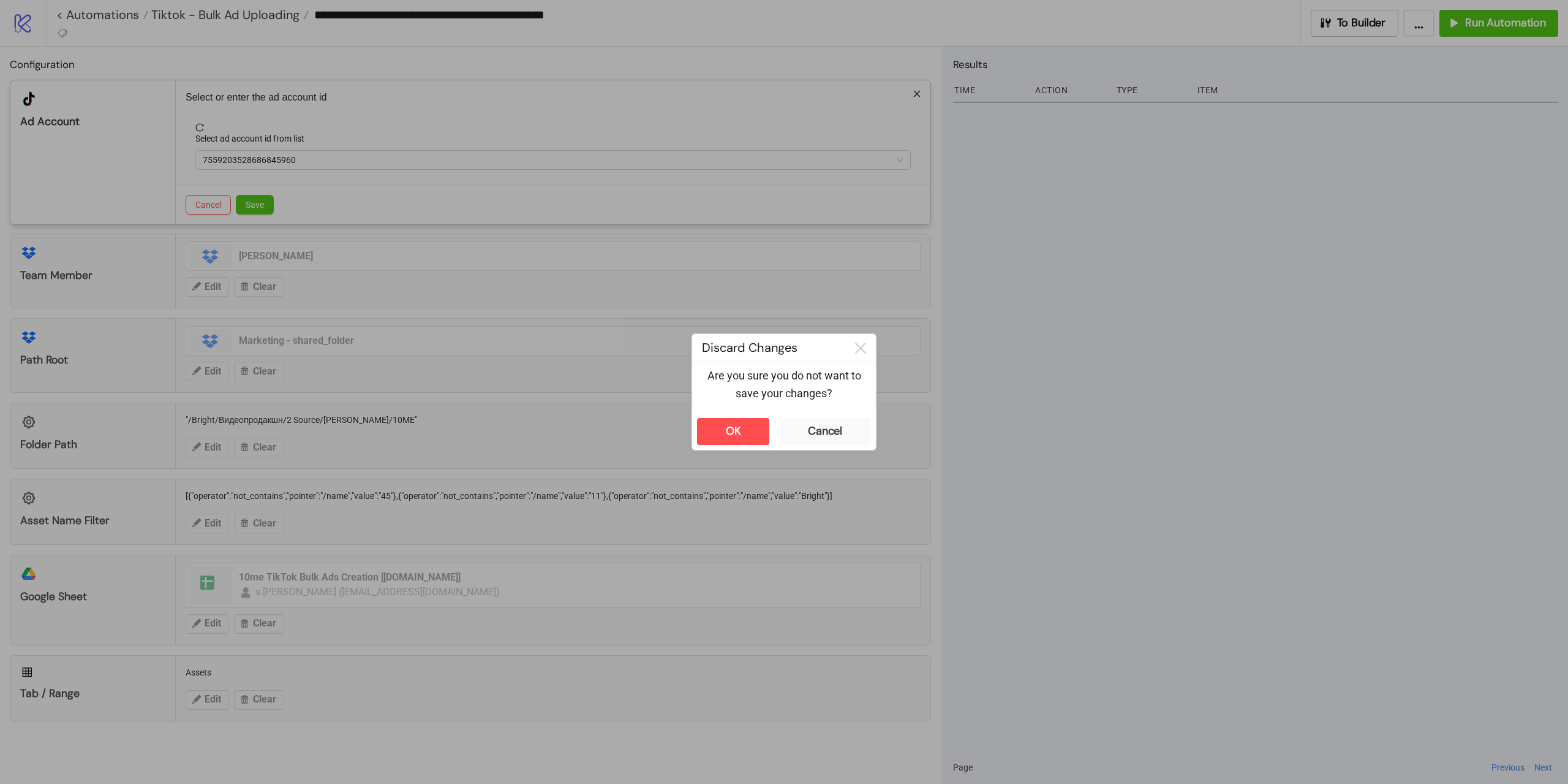
click at [1084, 284] on div "**********" at bounding box center [784, 392] width 1568 height 784
click at [865, 343] on icon at bounding box center [860, 348] width 11 height 11
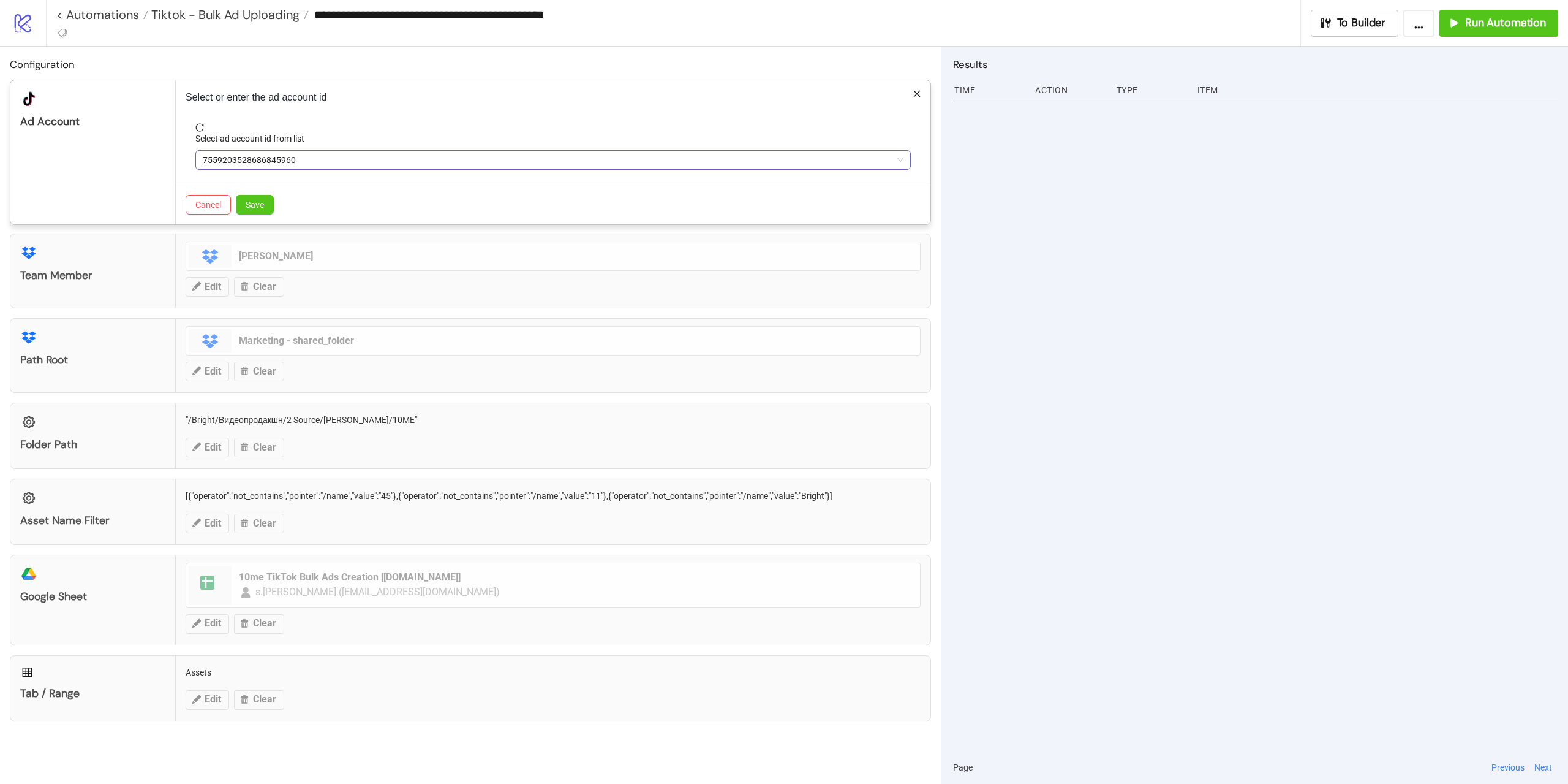
click at [368, 166] on span "7559203528686845960" at bounding box center [554, 160] width 701 height 19
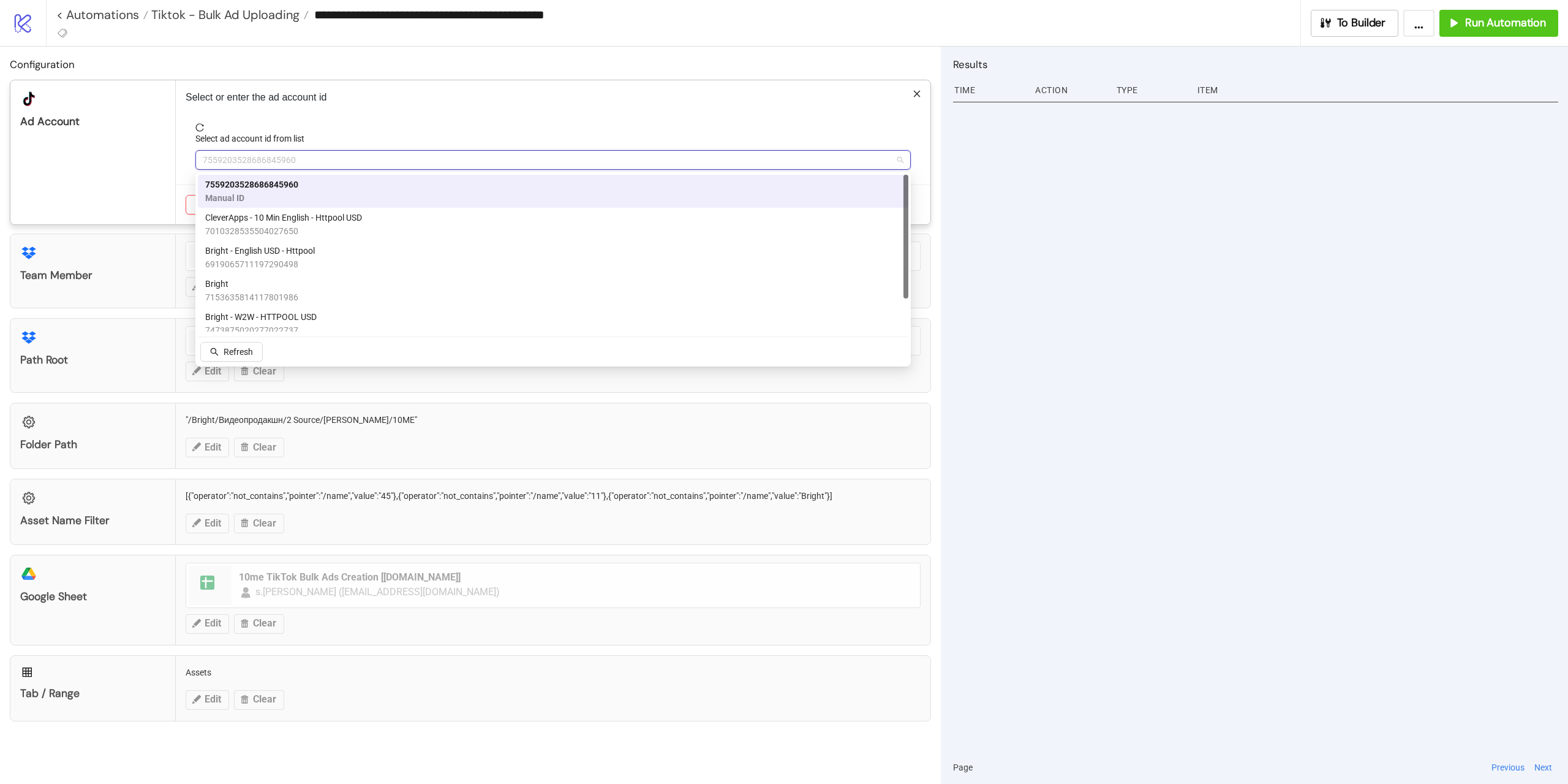
click at [342, 139] on div "Select ad account id from list" at bounding box center [553, 141] width 715 height 19
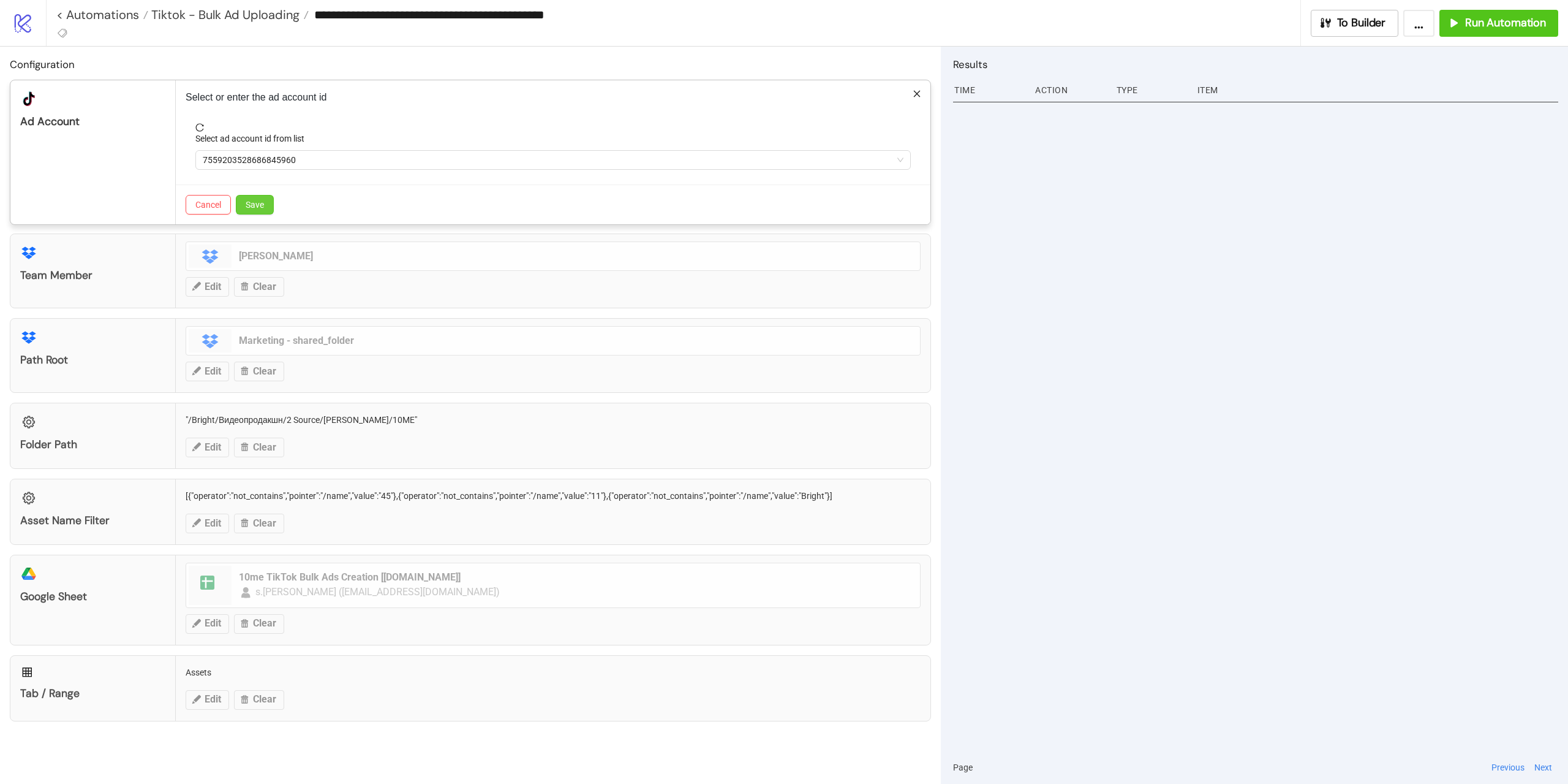
click at [258, 206] on span "Save" at bounding box center [254, 205] width 19 height 10
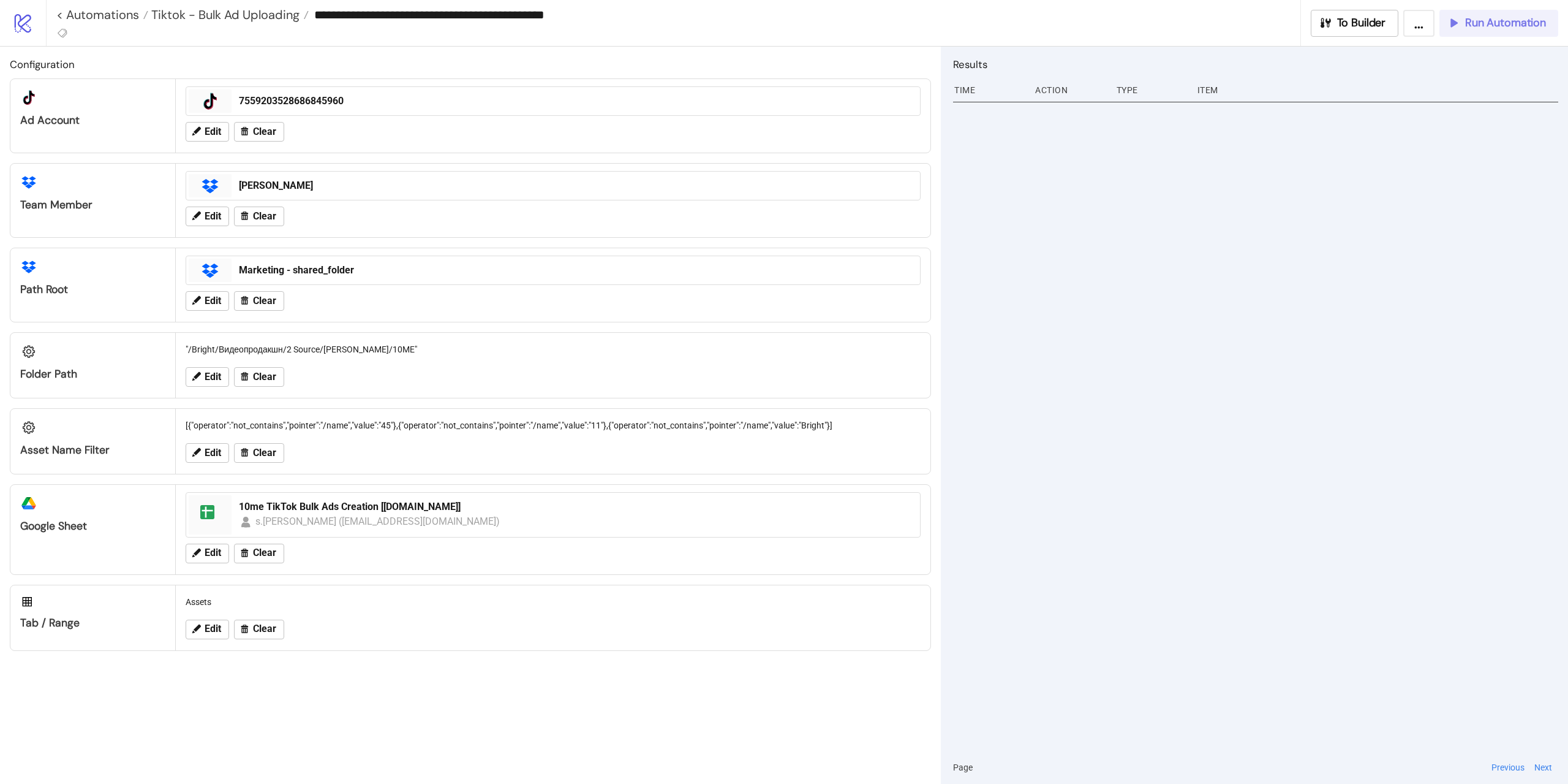
click at [1472, 16] on span "Run Automation" at bounding box center [1506, 23] width 81 height 14
